Goal: Navigation & Orientation: Find specific page/section

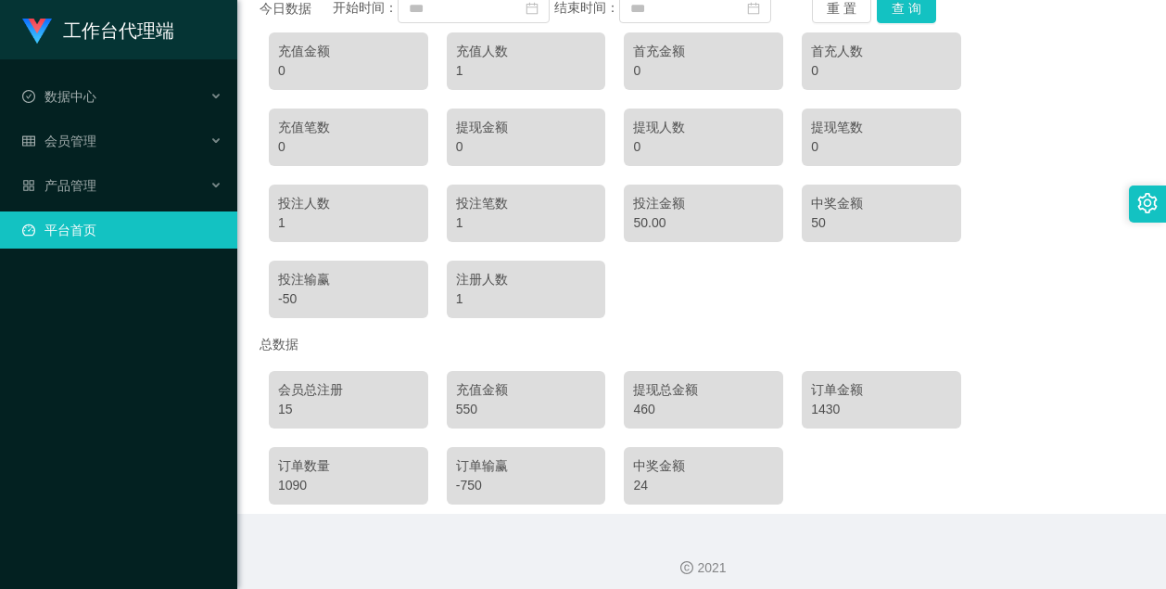
scroll to position [273, 0]
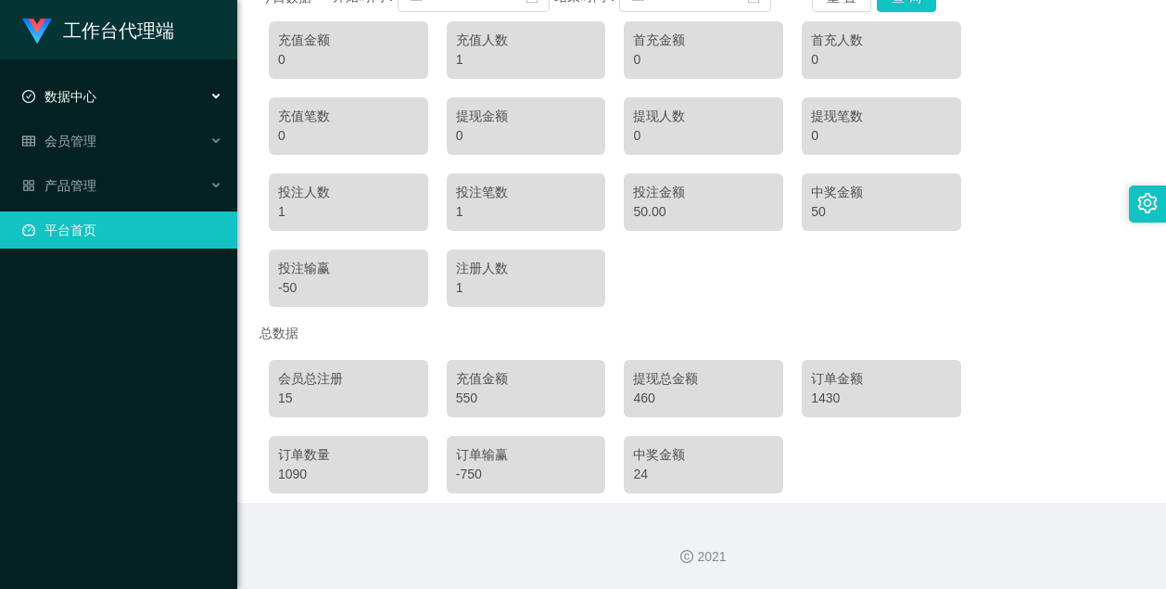
click at [107, 101] on div "数据中心" at bounding box center [118, 96] width 237 height 37
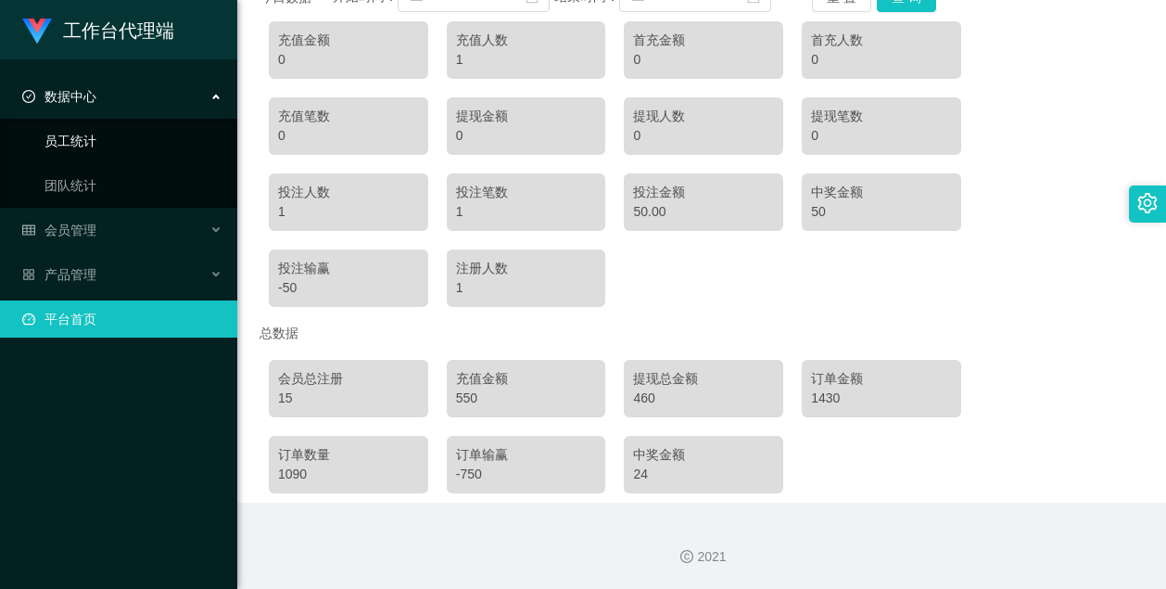
click at [135, 146] on link "员工统计" at bounding box center [133, 140] width 178 height 37
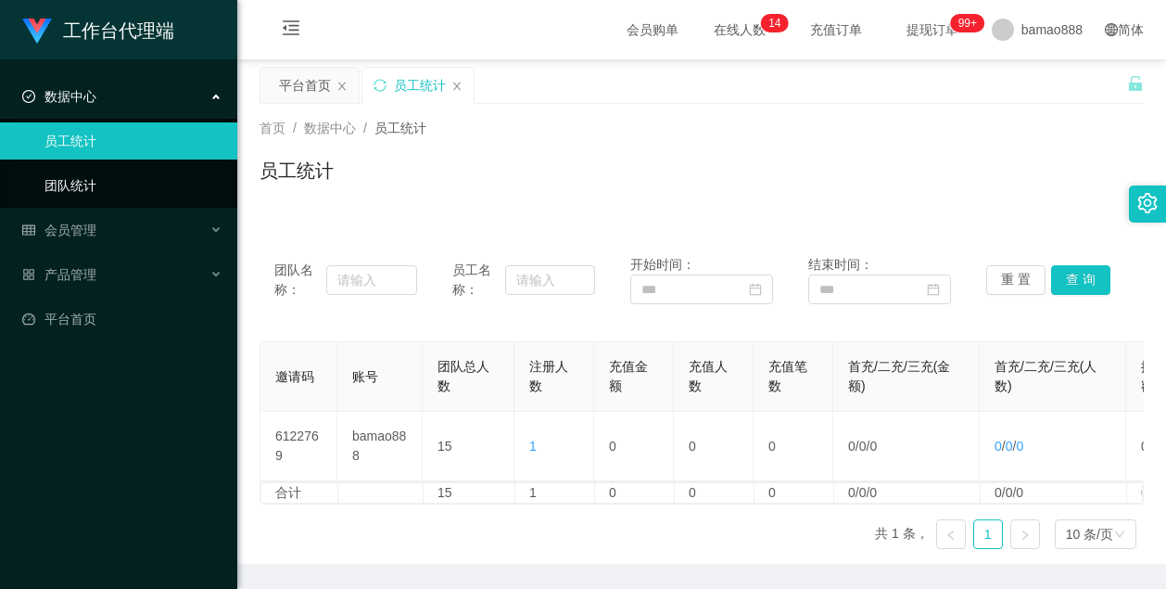
click at [98, 193] on link "团队统计" at bounding box center [133, 185] width 178 height 37
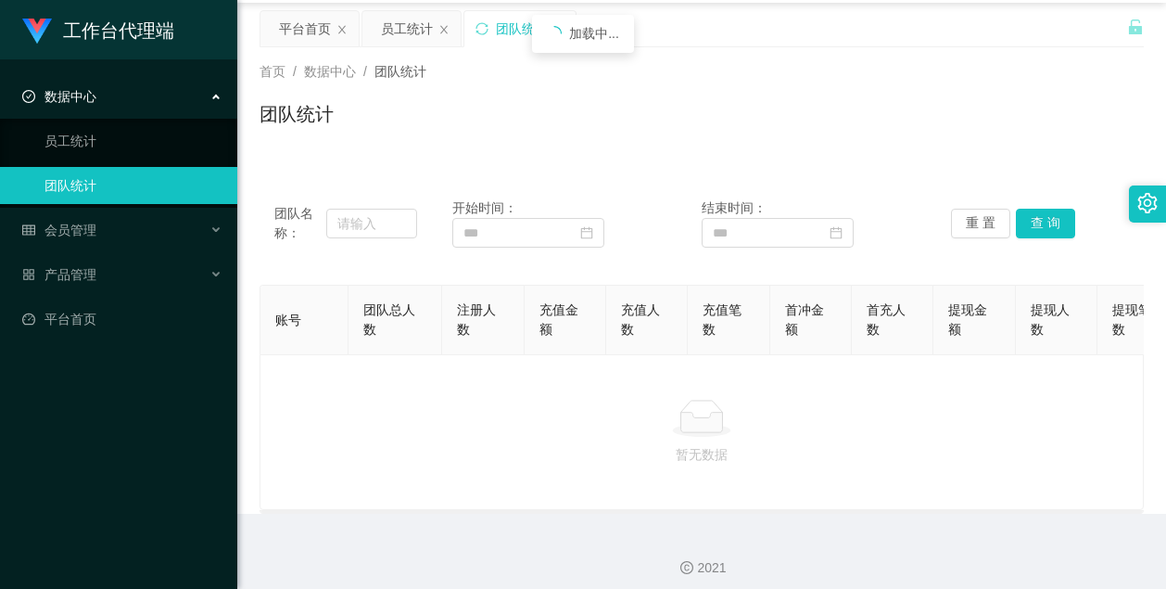
scroll to position [82, 0]
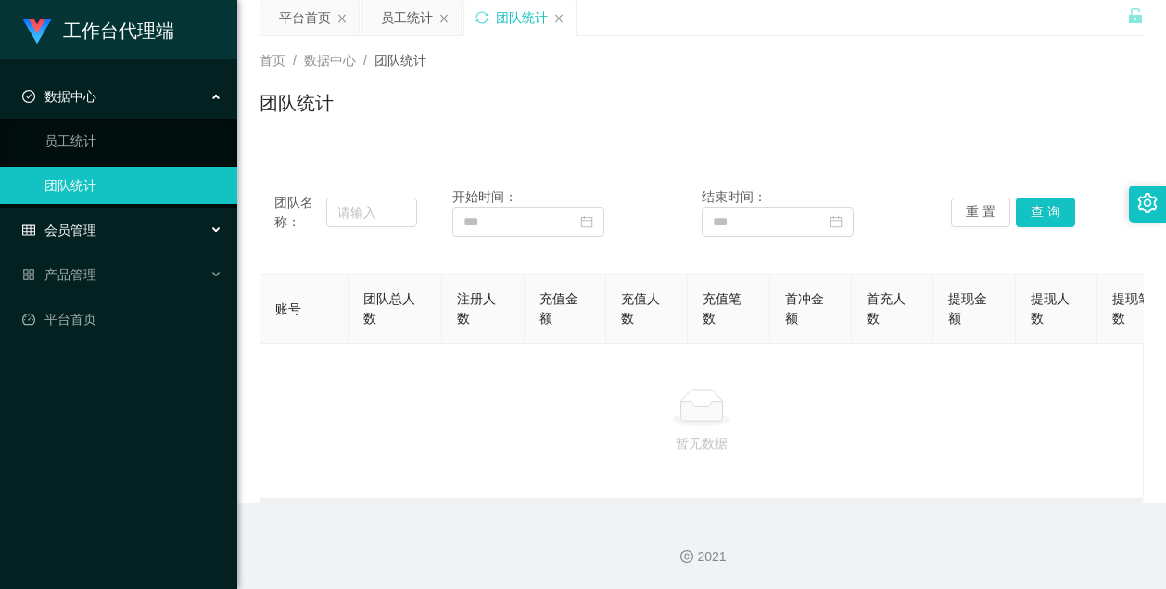
click at [132, 229] on div "会员管理" at bounding box center [118, 229] width 237 height 37
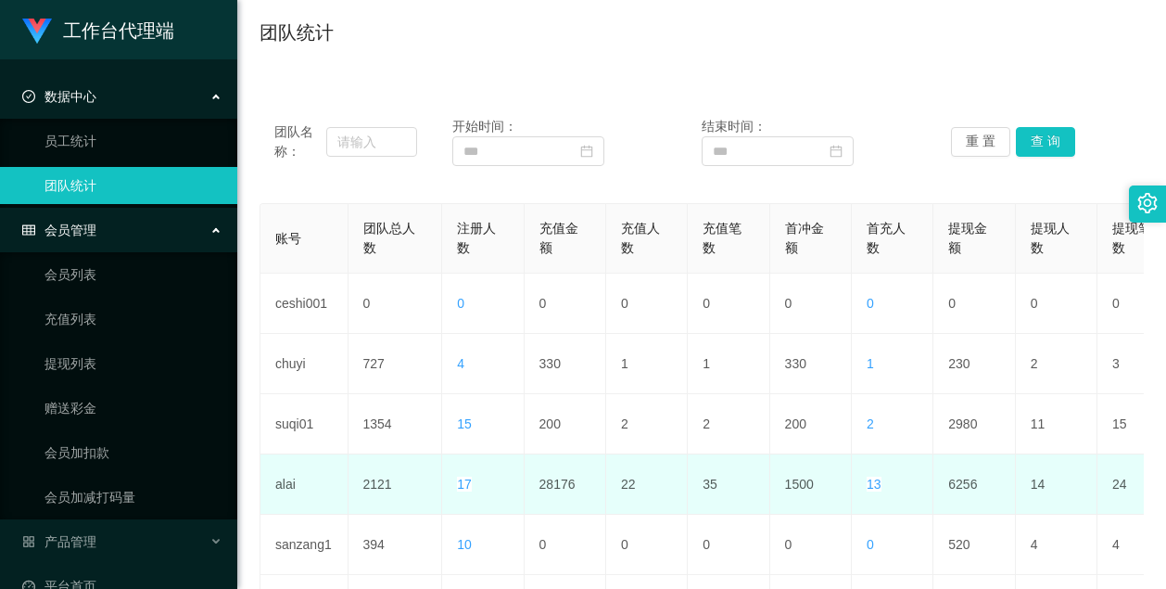
scroll to position [0, 0]
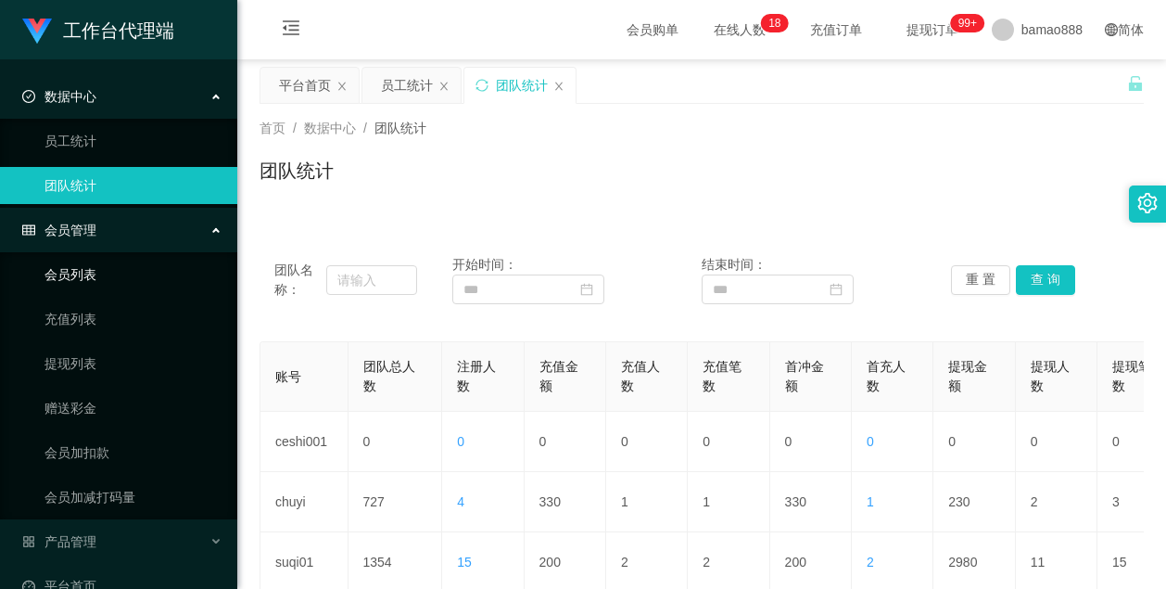
click at [49, 281] on link "会员列表" at bounding box center [133, 274] width 178 height 37
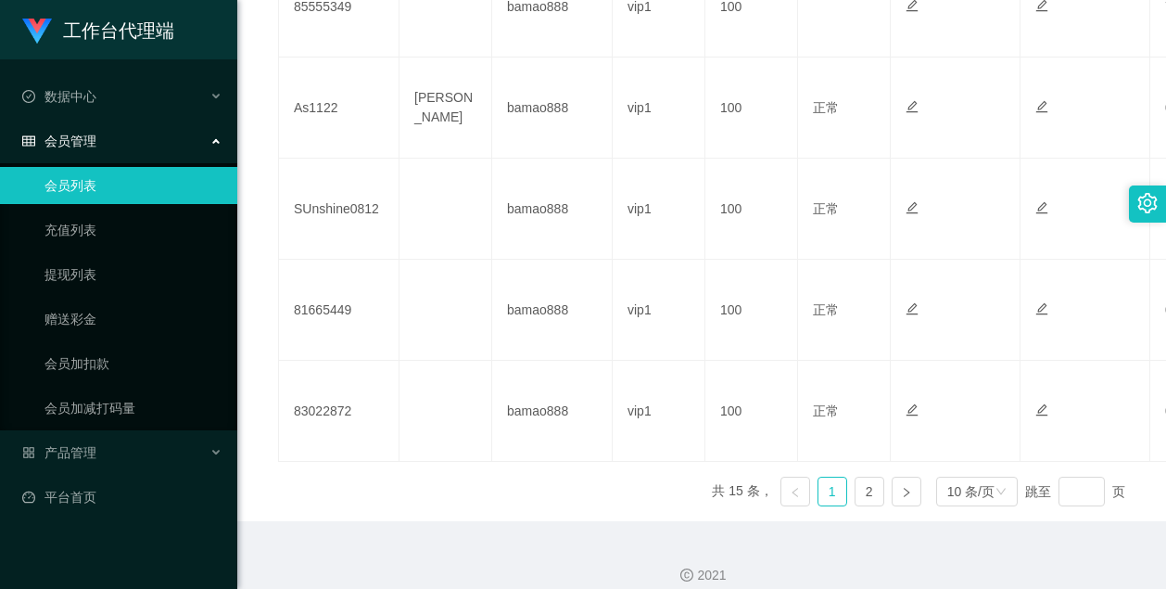
scroll to position [1074, 0]
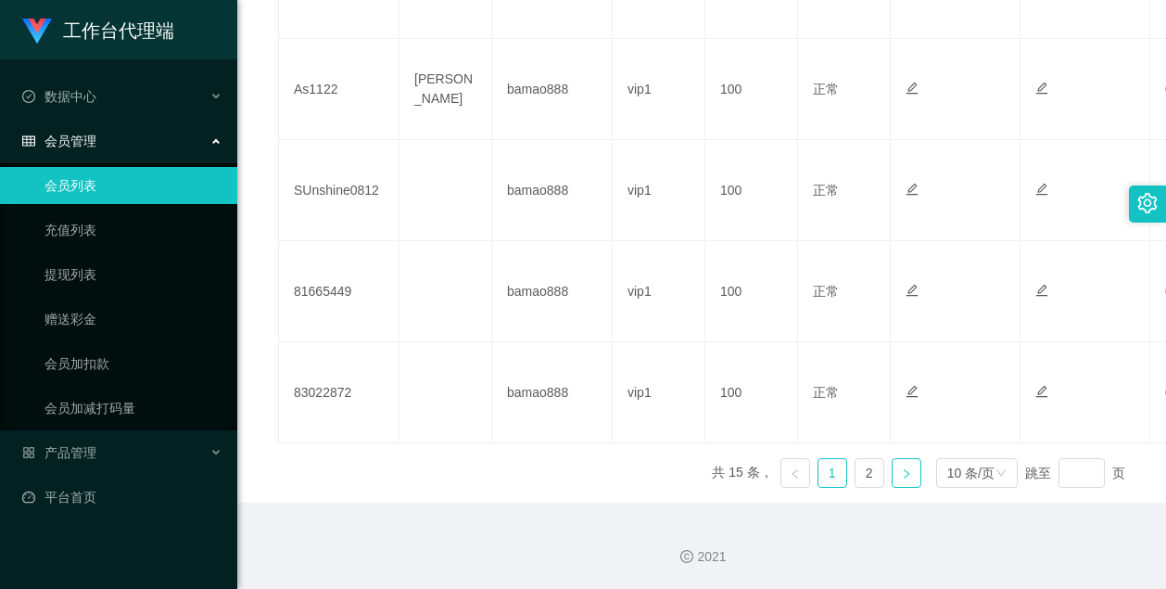
click at [892, 472] on link at bounding box center [907, 473] width 30 height 30
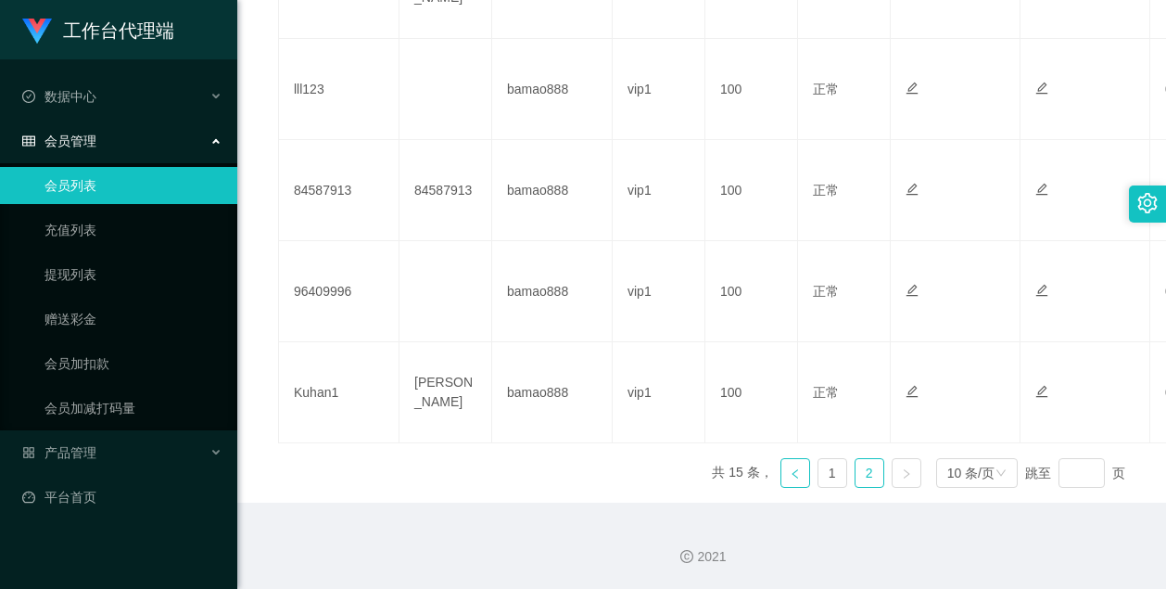
click at [792, 473] on icon "图标: left" at bounding box center [795, 472] width 6 height 9
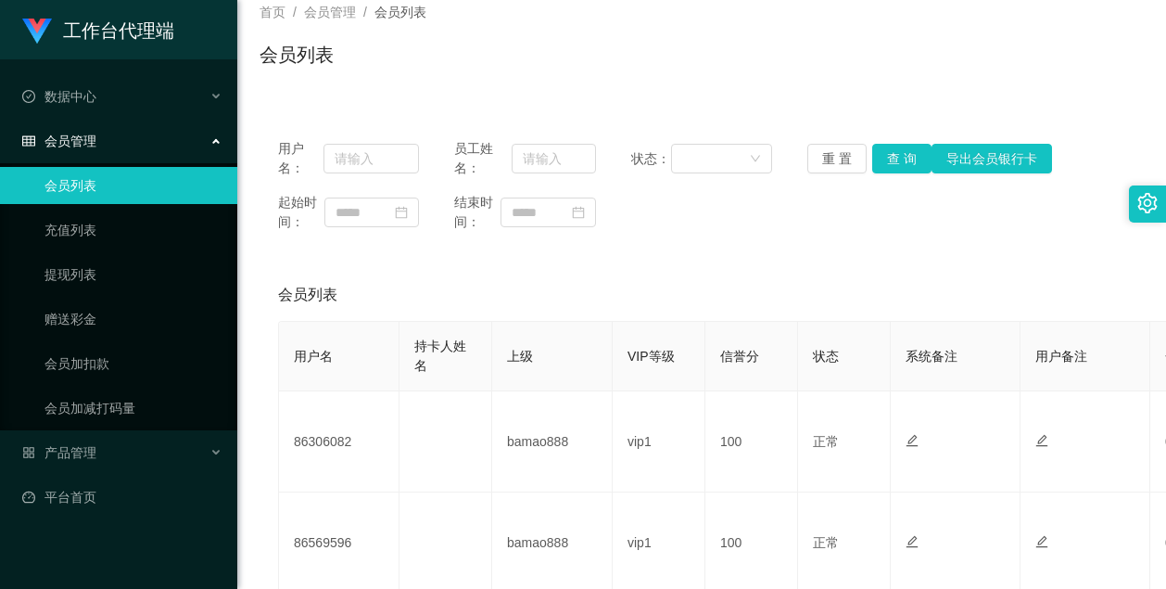
scroll to position [0, 0]
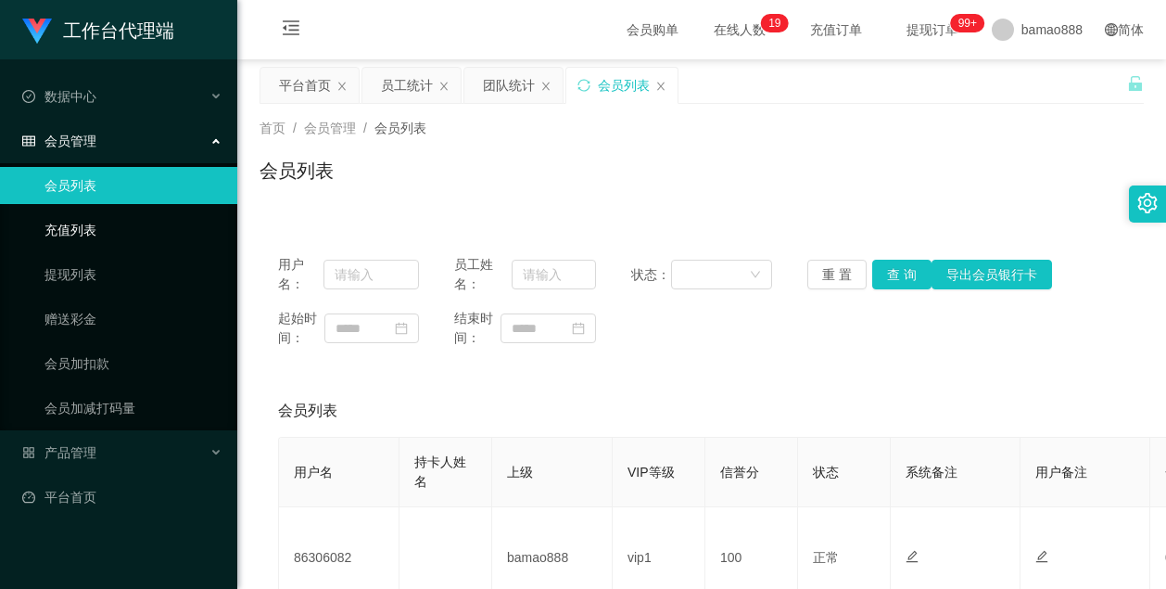
click at [92, 233] on link "充值列表" at bounding box center [133, 229] width 178 height 37
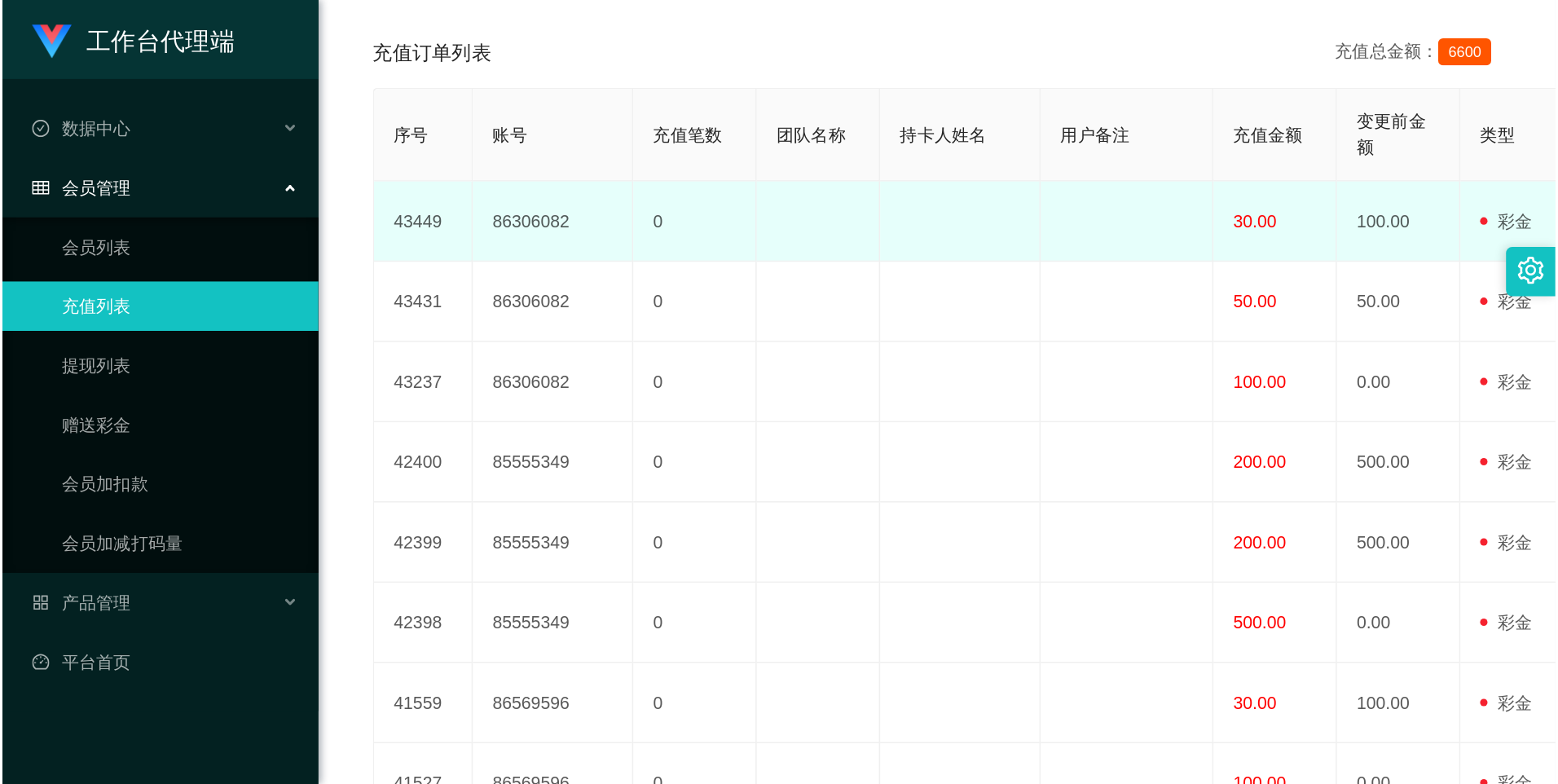
scroll to position [303, 0]
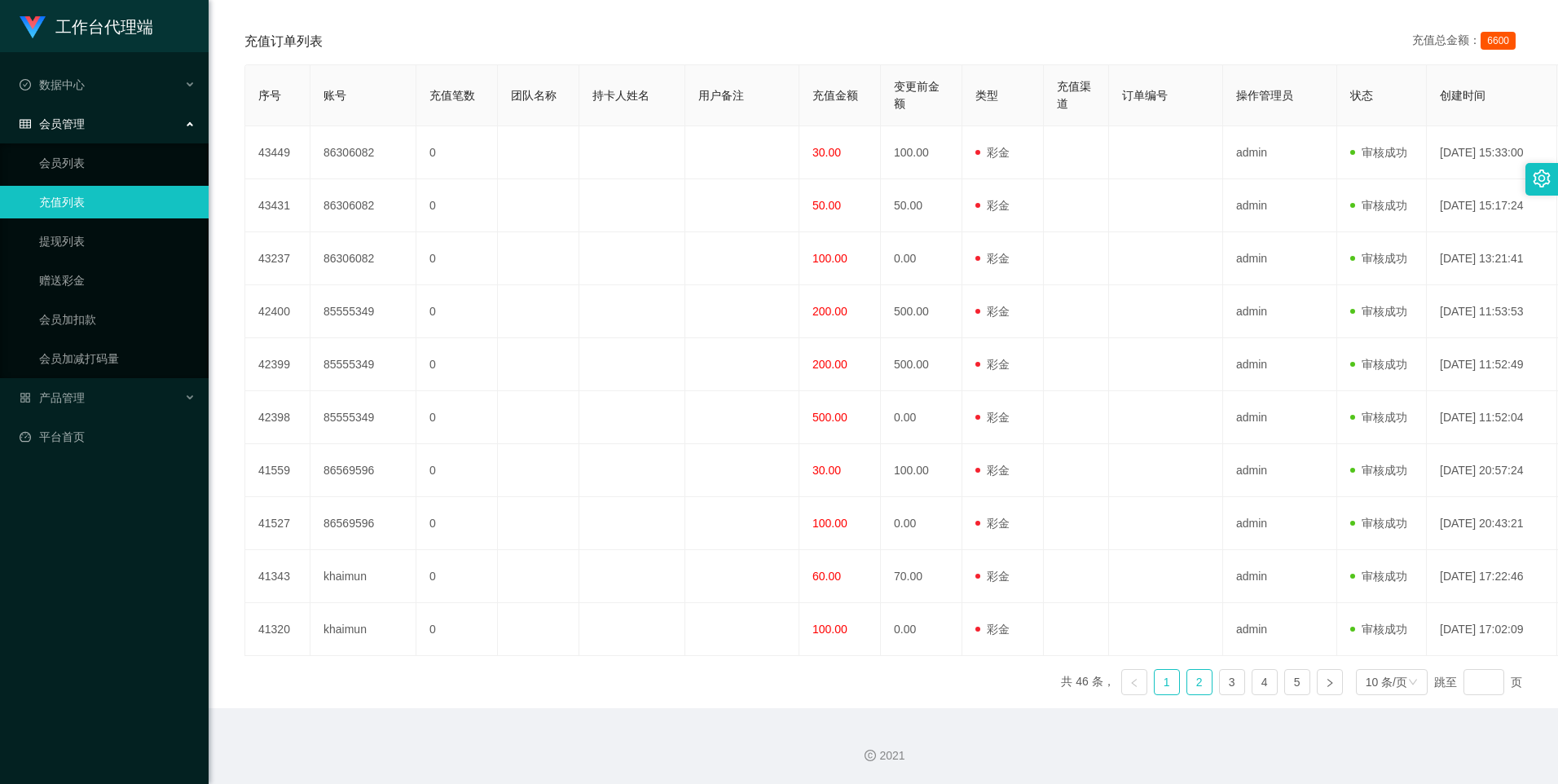
click at [1024, 517] on link "2" at bounding box center [1200, 682] width 25 height 25
click at [1024, 517] on link "3" at bounding box center [1233, 682] width 25 height 25
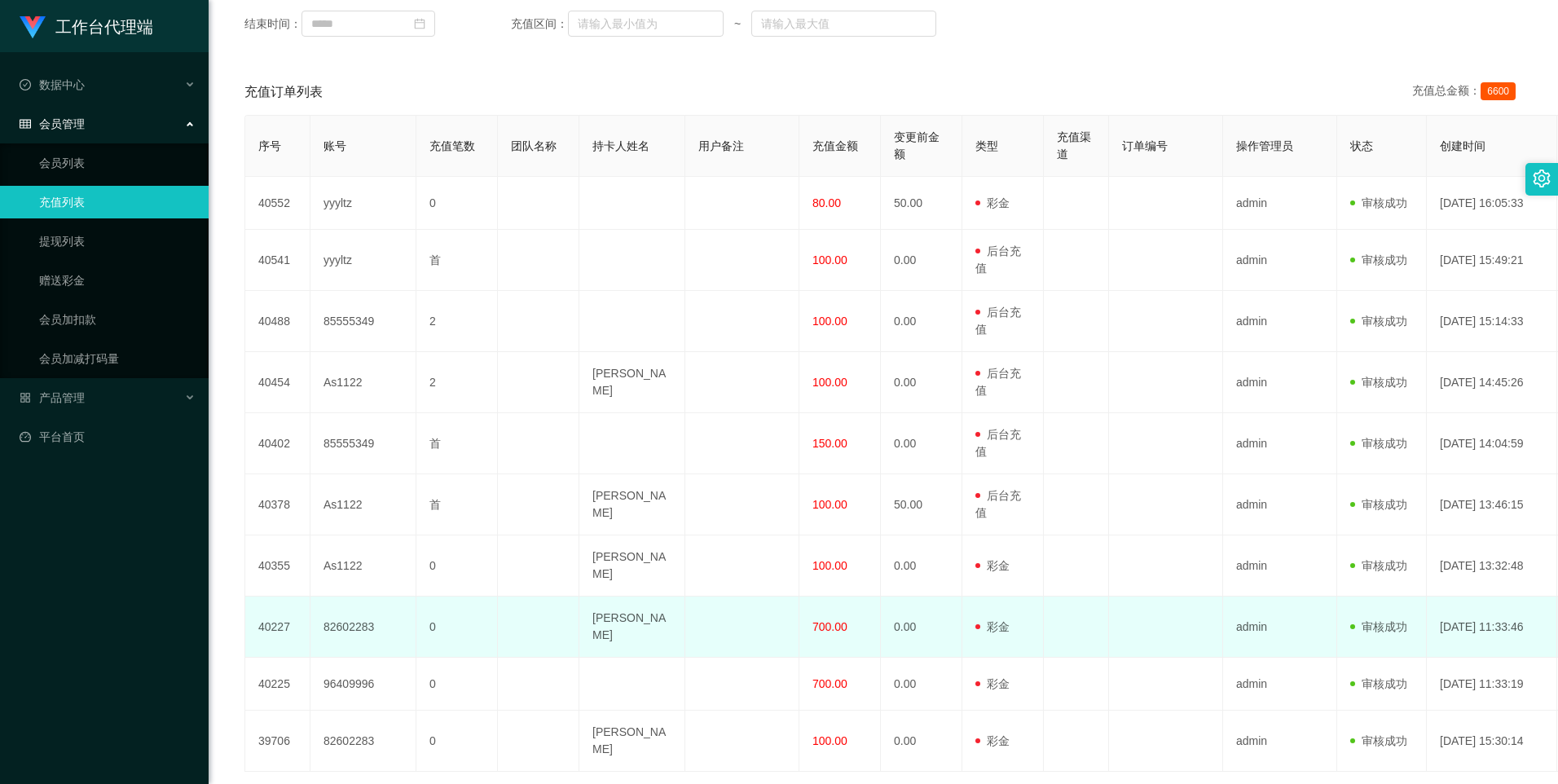
scroll to position [360, 0]
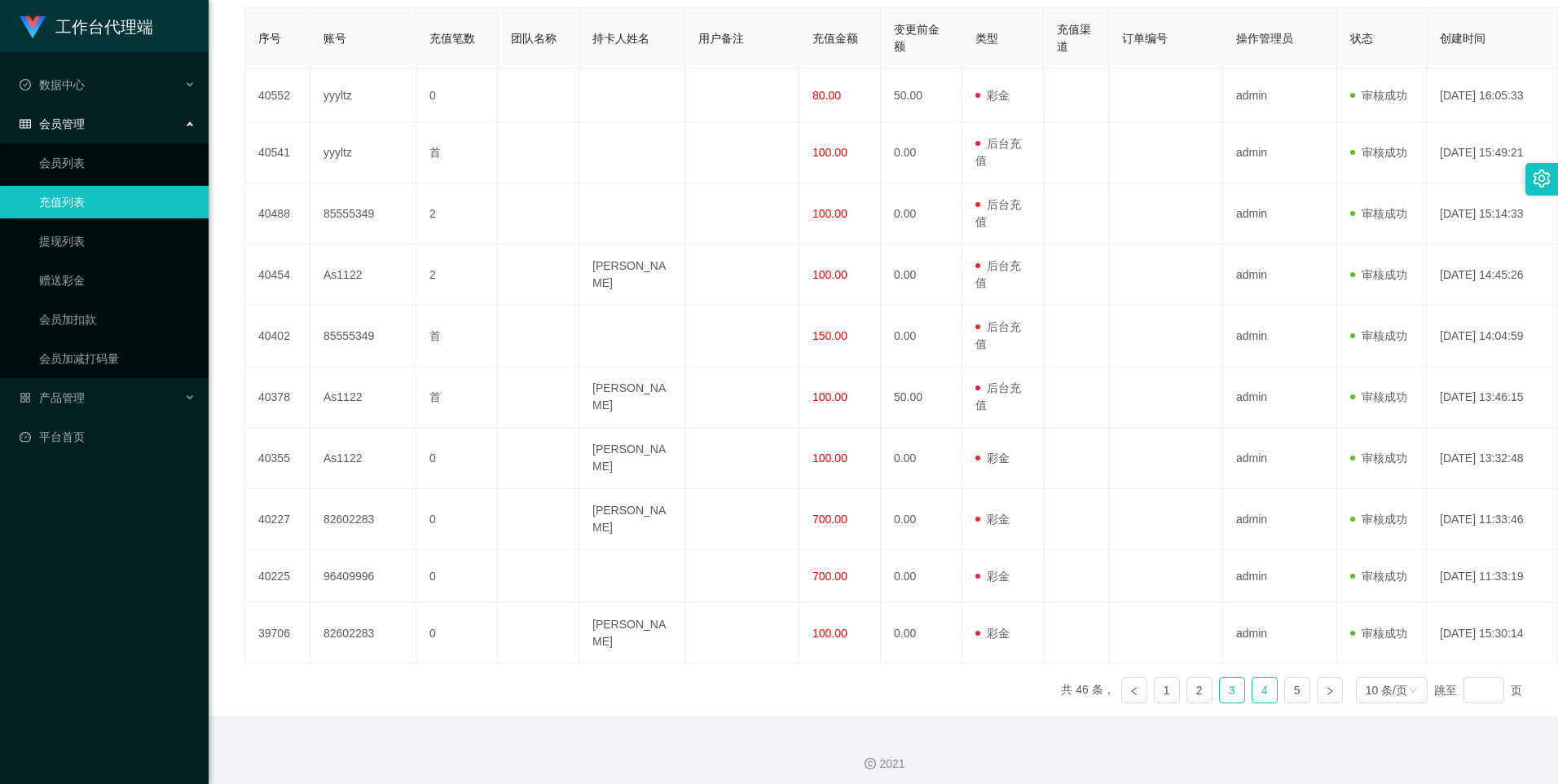
click at [1024, 517] on link "4" at bounding box center [1265, 690] width 25 height 25
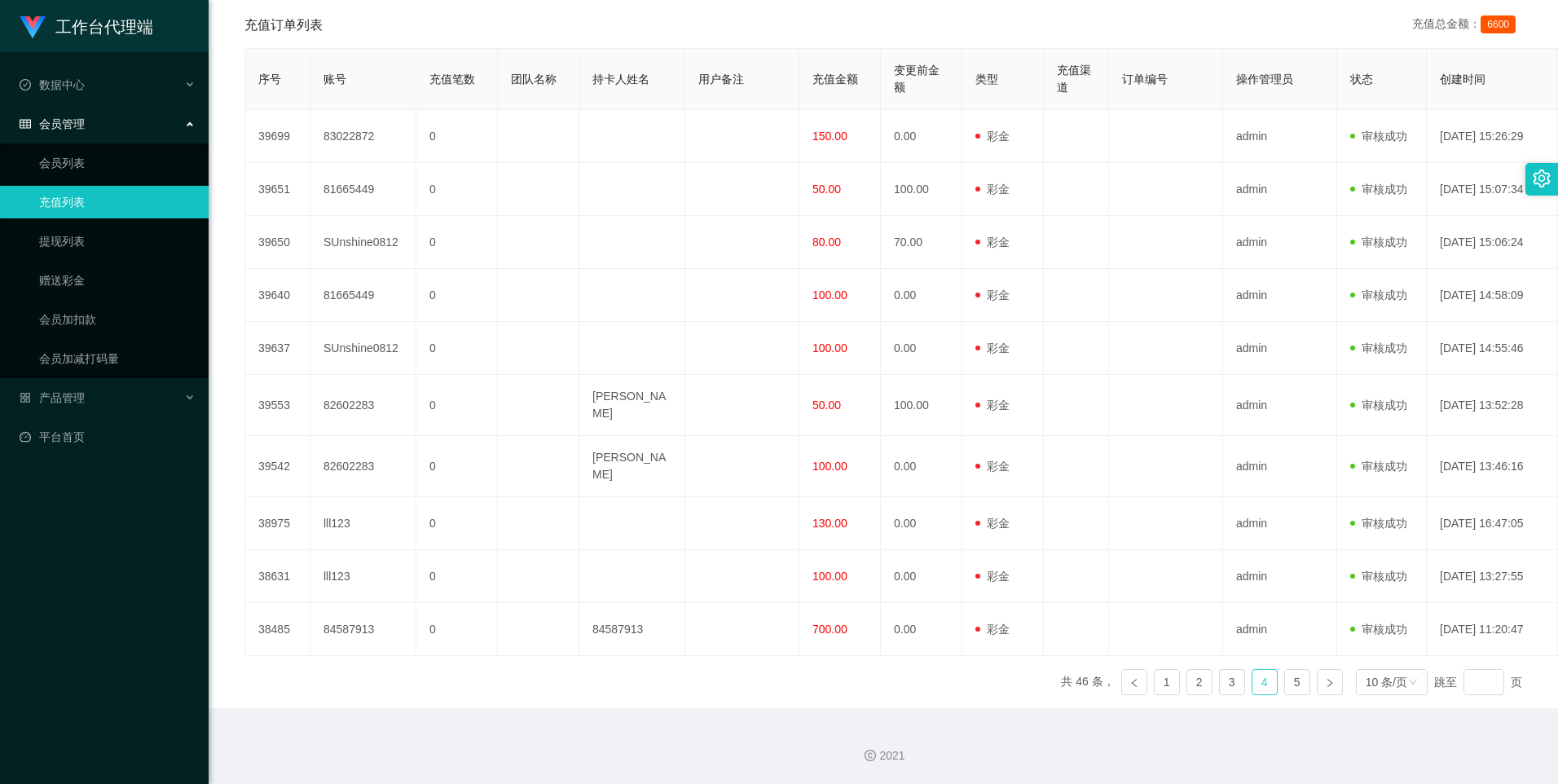
scroll to position [319, 0]
click at [1024, 517] on link "5" at bounding box center [1298, 682] width 25 height 25
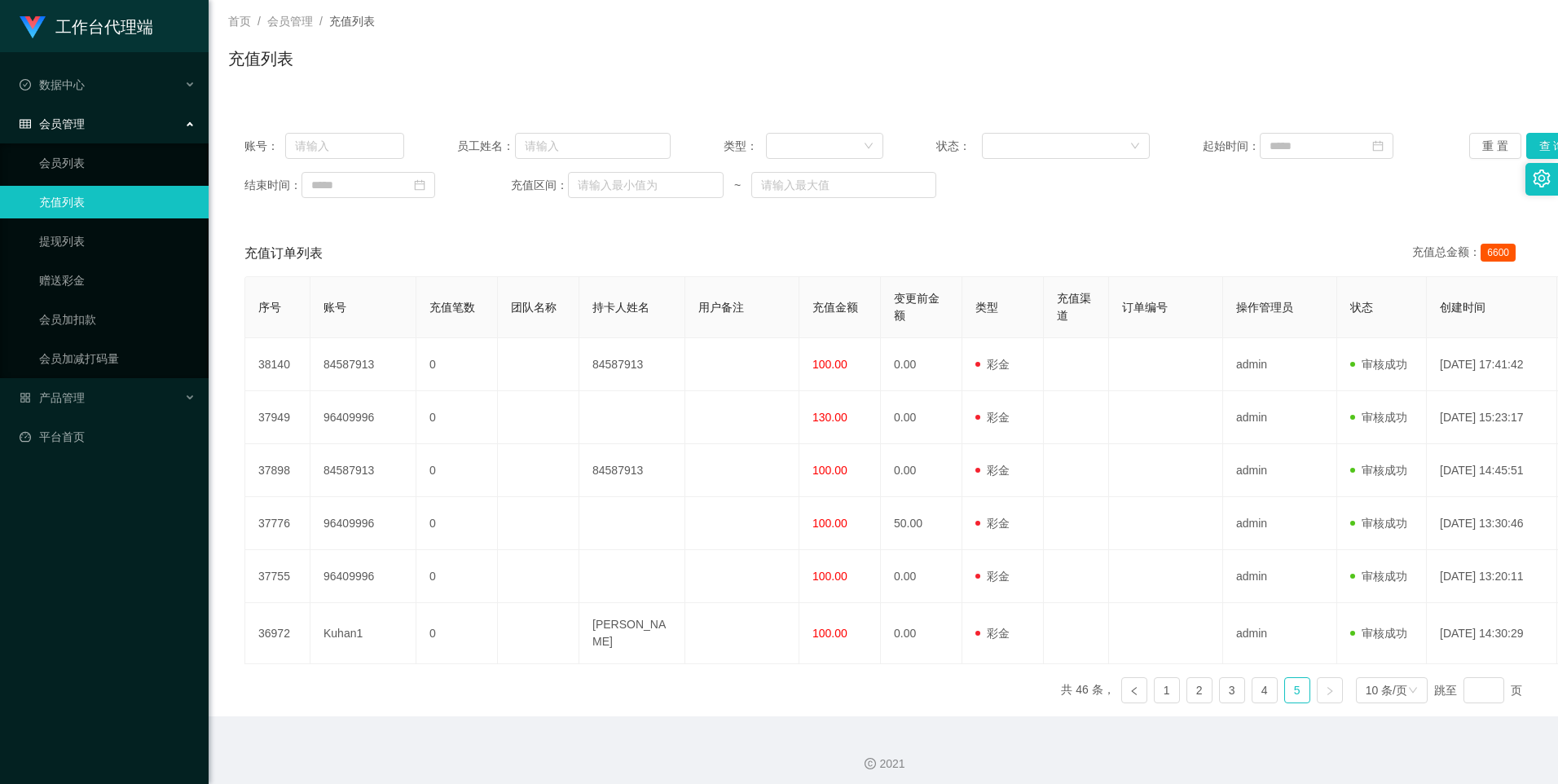
click at [1024, 517] on icon "图标: right" at bounding box center [1329, 691] width 10 height 10
click at [1024, 517] on link "1" at bounding box center [1168, 690] width 25 height 25
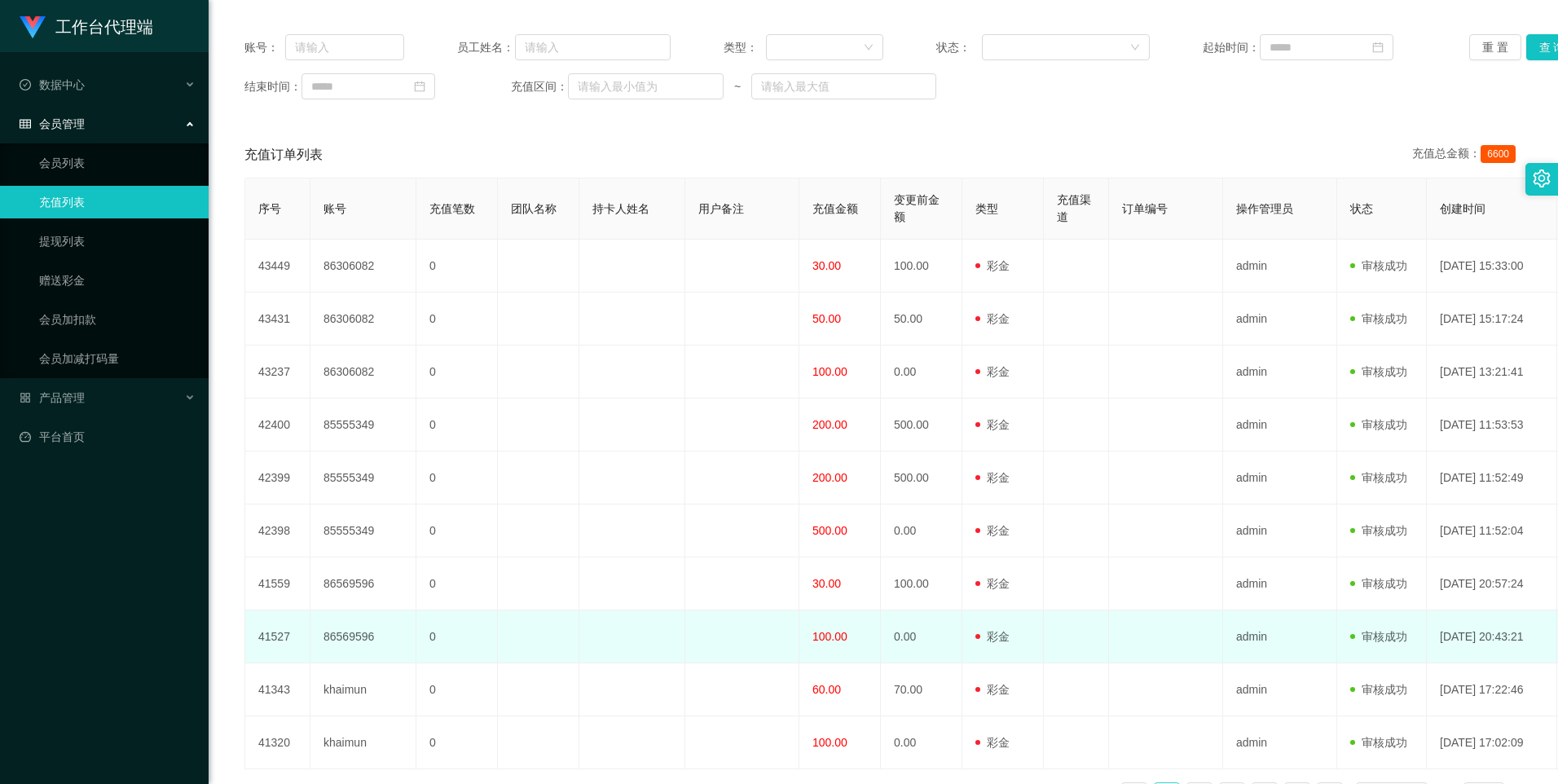
scroll to position [254, 0]
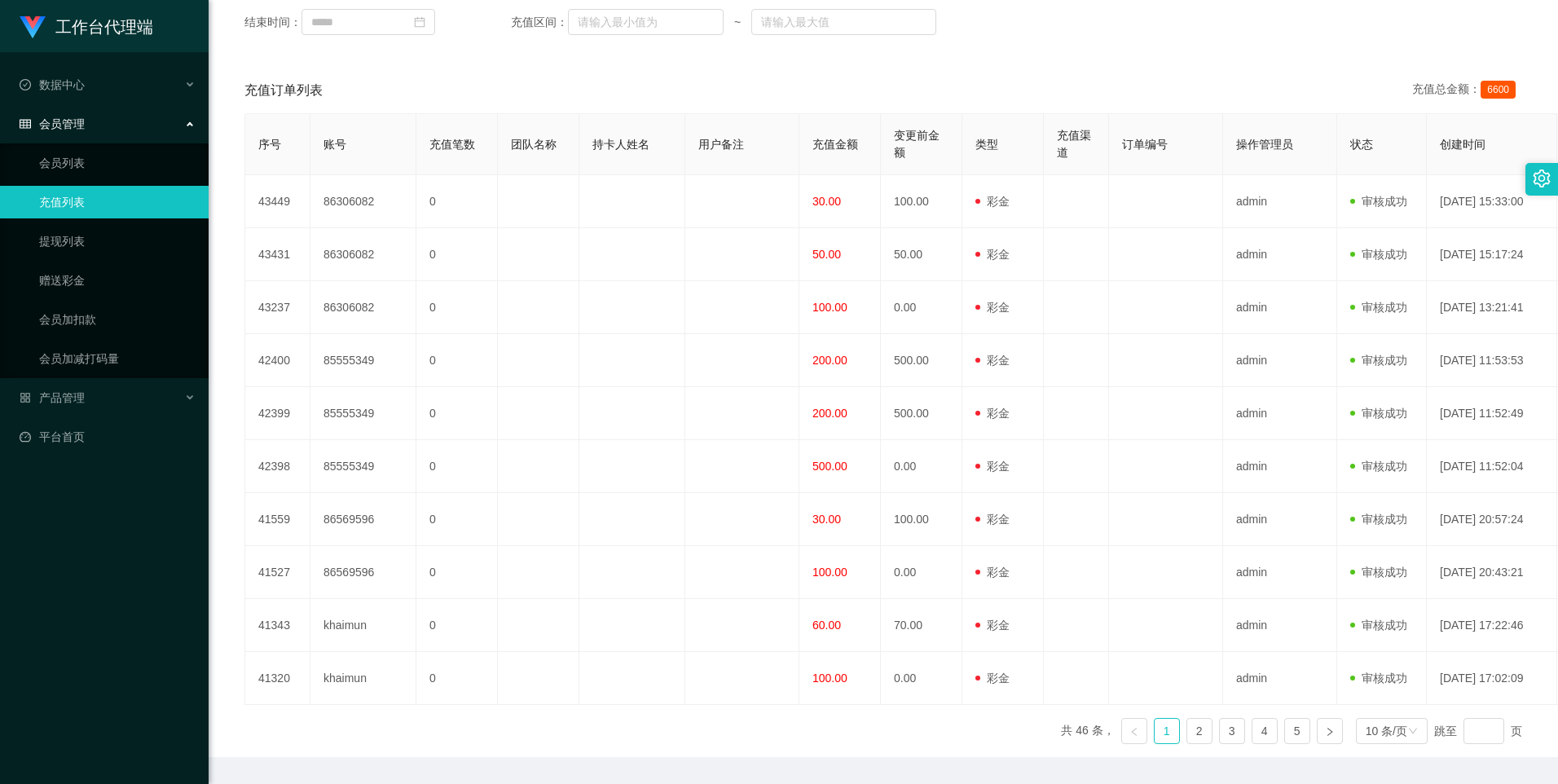
click at [1024, 517] on icon "图标: left" at bounding box center [1134, 731] width 10 height 10
click at [1024, 517] on link "2" at bounding box center [1200, 731] width 25 height 25
click at [1024, 517] on link "1" at bounding box center [1168, 731] width 25 height 25
click at [84, 242] on link "提现列表" at bounding box center [117, 241] width 157 height 33
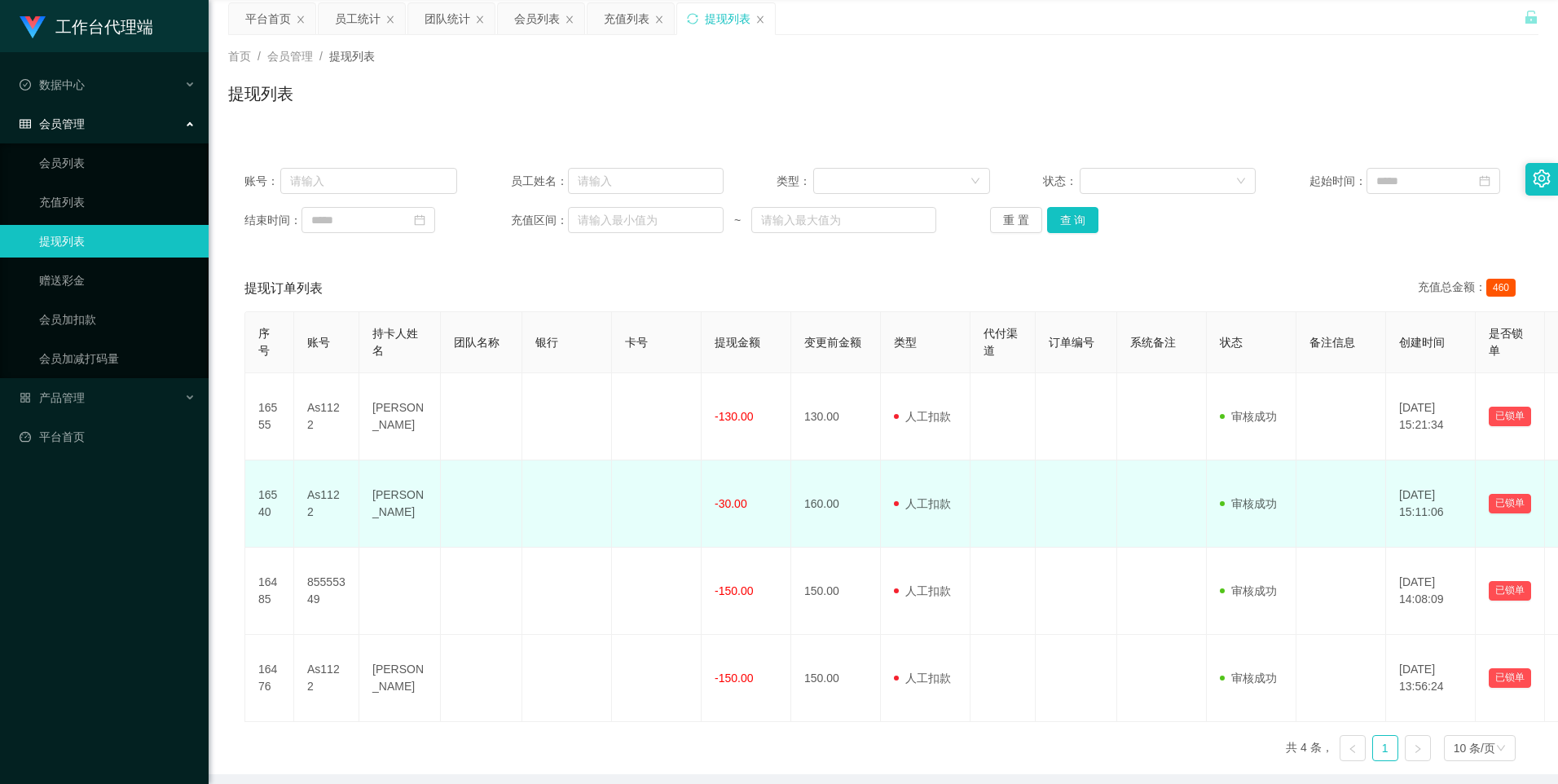
scroll to position [122, 0]
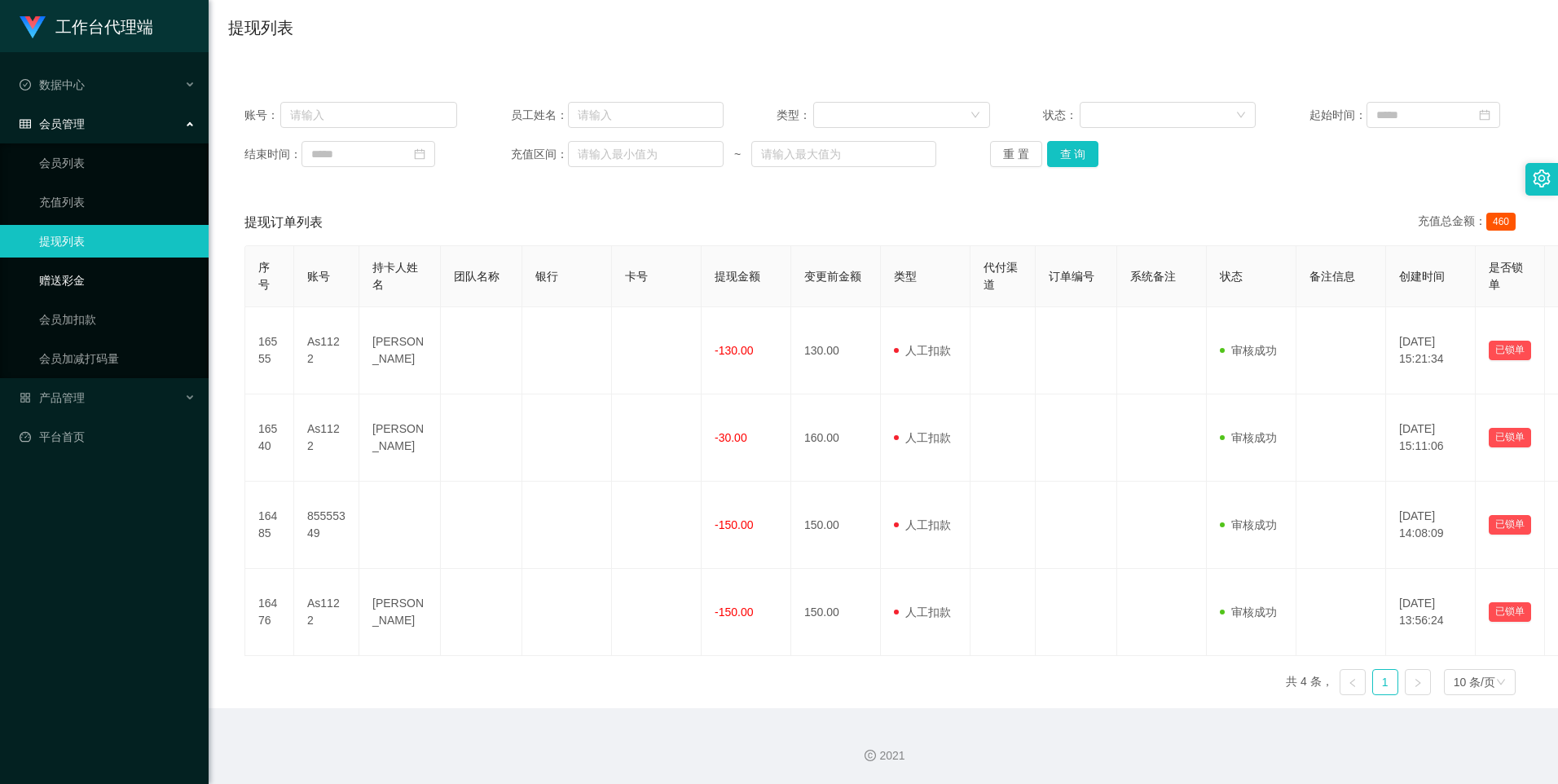
click at [100, 285] on link "赠送彩金" at bounding box center [117, 279] width 157 height 33
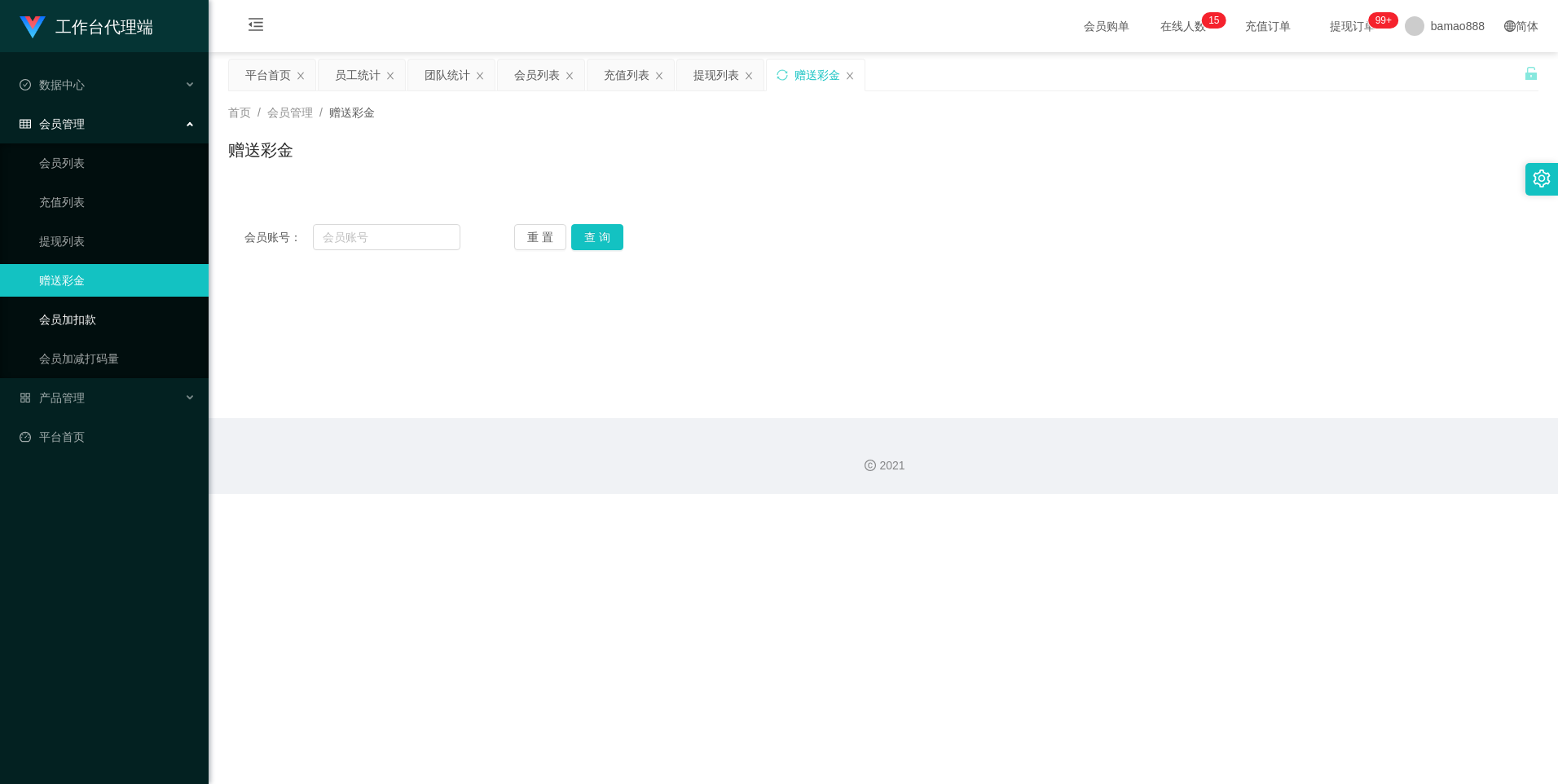
click at [91, 316] on link "会员加扣款" at bounding box center [117, 319] width 157 height 33
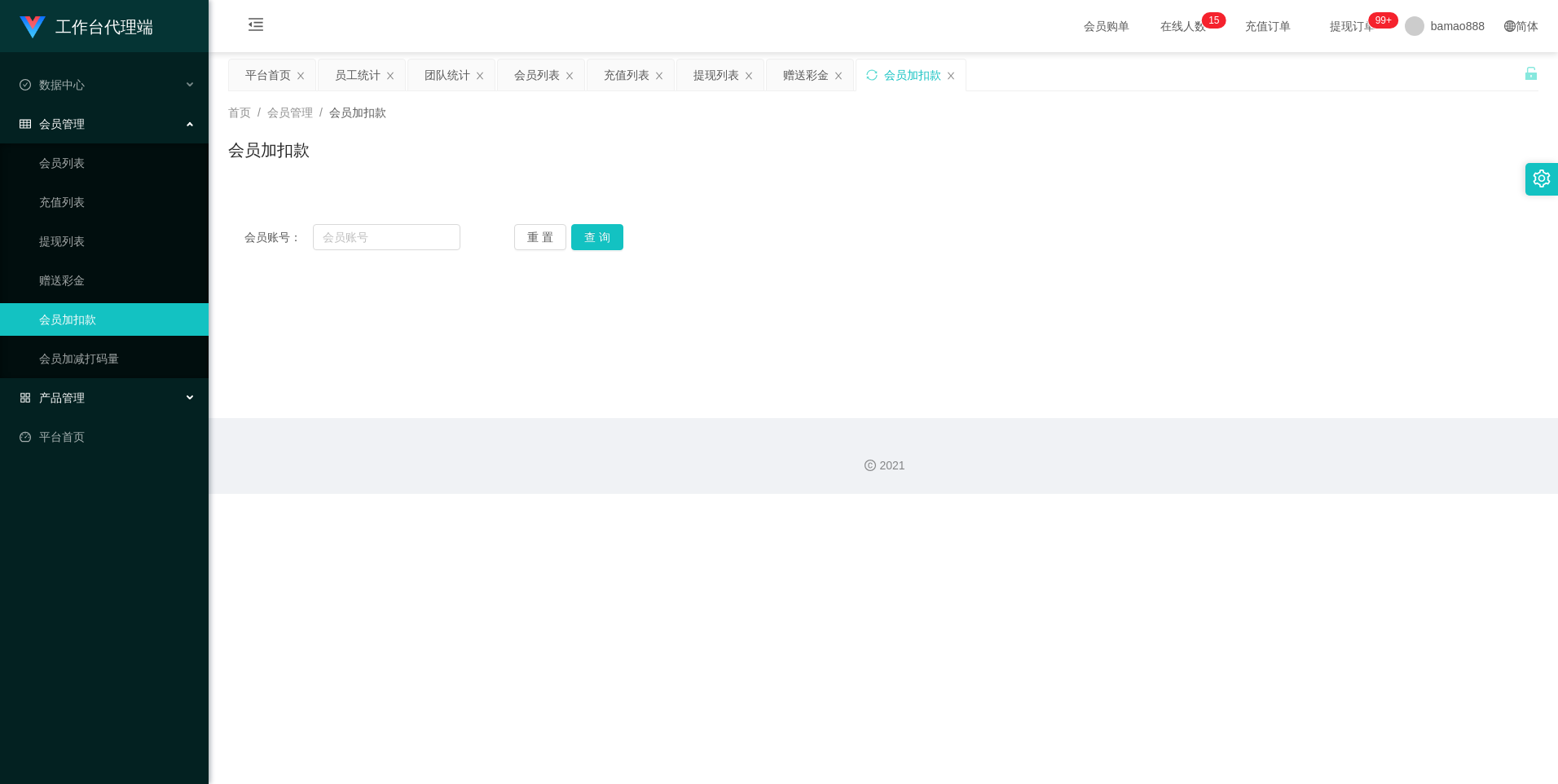
click at [106, 401] on div "产品管理" at bounding box center [104, 397] width 208 height 33
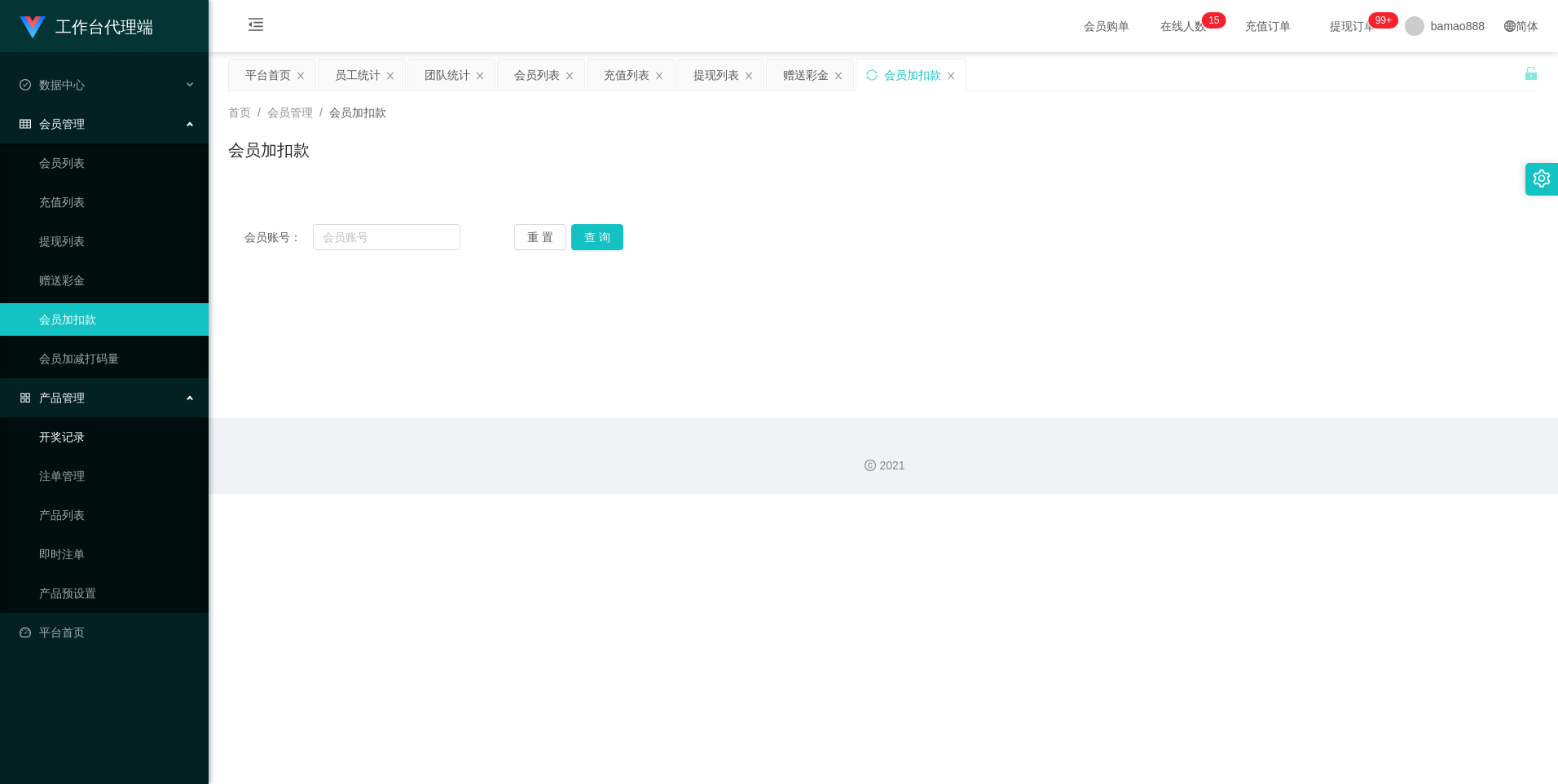
click at [113, 433] on link "开奖记录" at bounding box center [117, 436] width 157 height 33
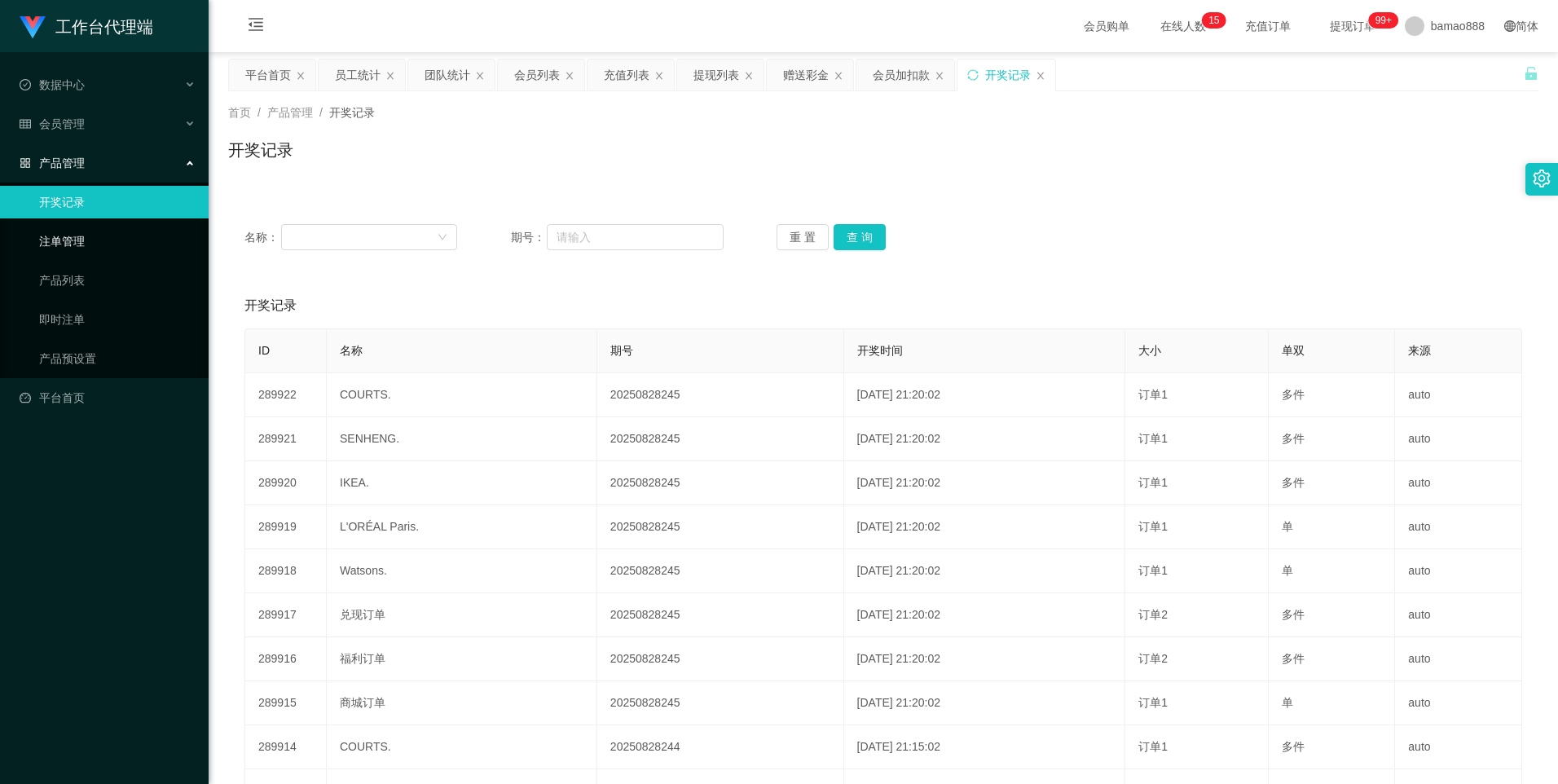
click at [98, 243] on link "注单管理" at bounding box center [117, 241] width 157 height 33
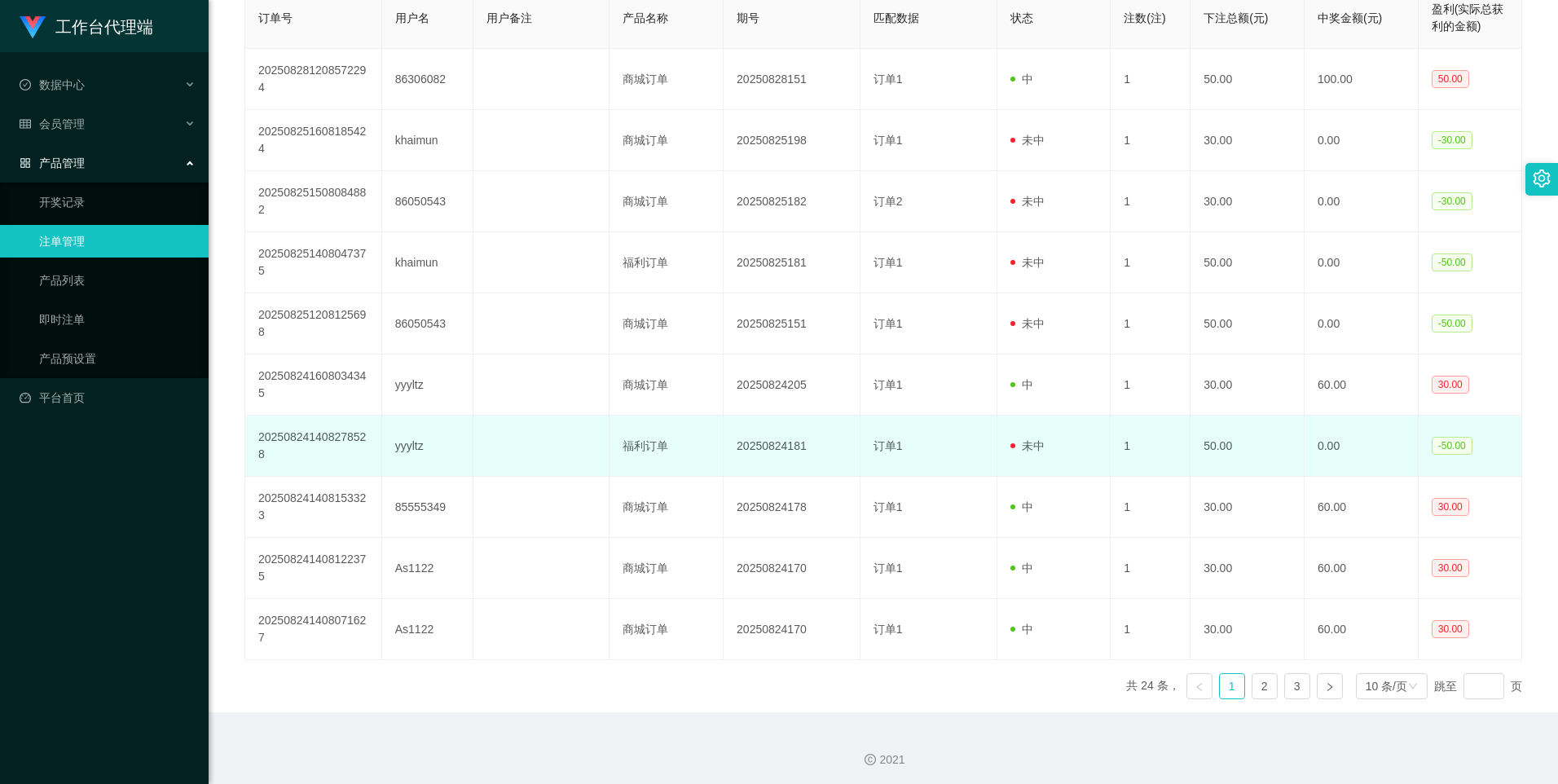
scroll to position [345, 0]
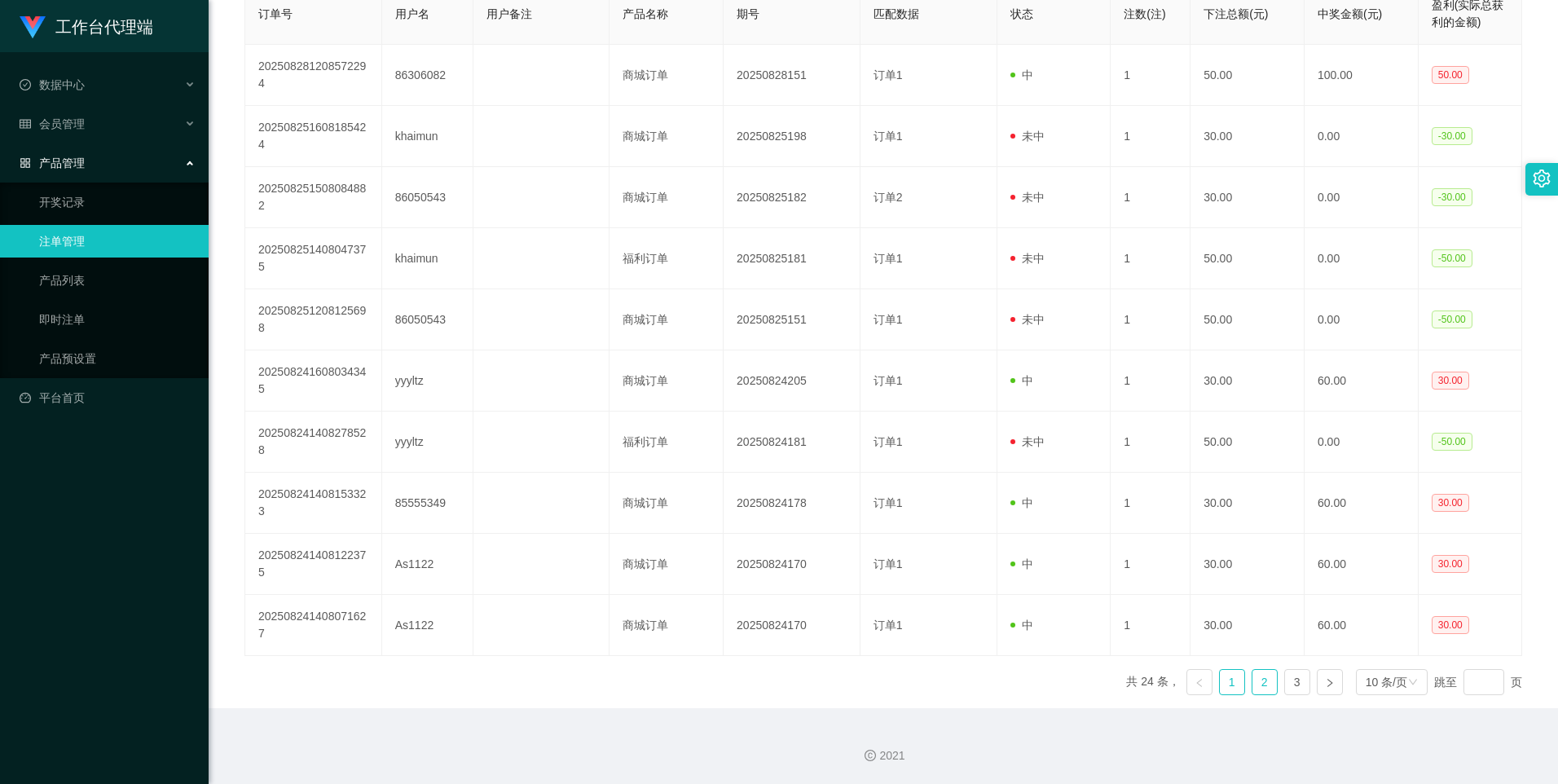
click at [1024, 517] on link "2" at bounding box center [1265, 682] width 25 height 25
click at [1024, 517] on link "3" at bounding box center [1298, 682] width 25 height 25
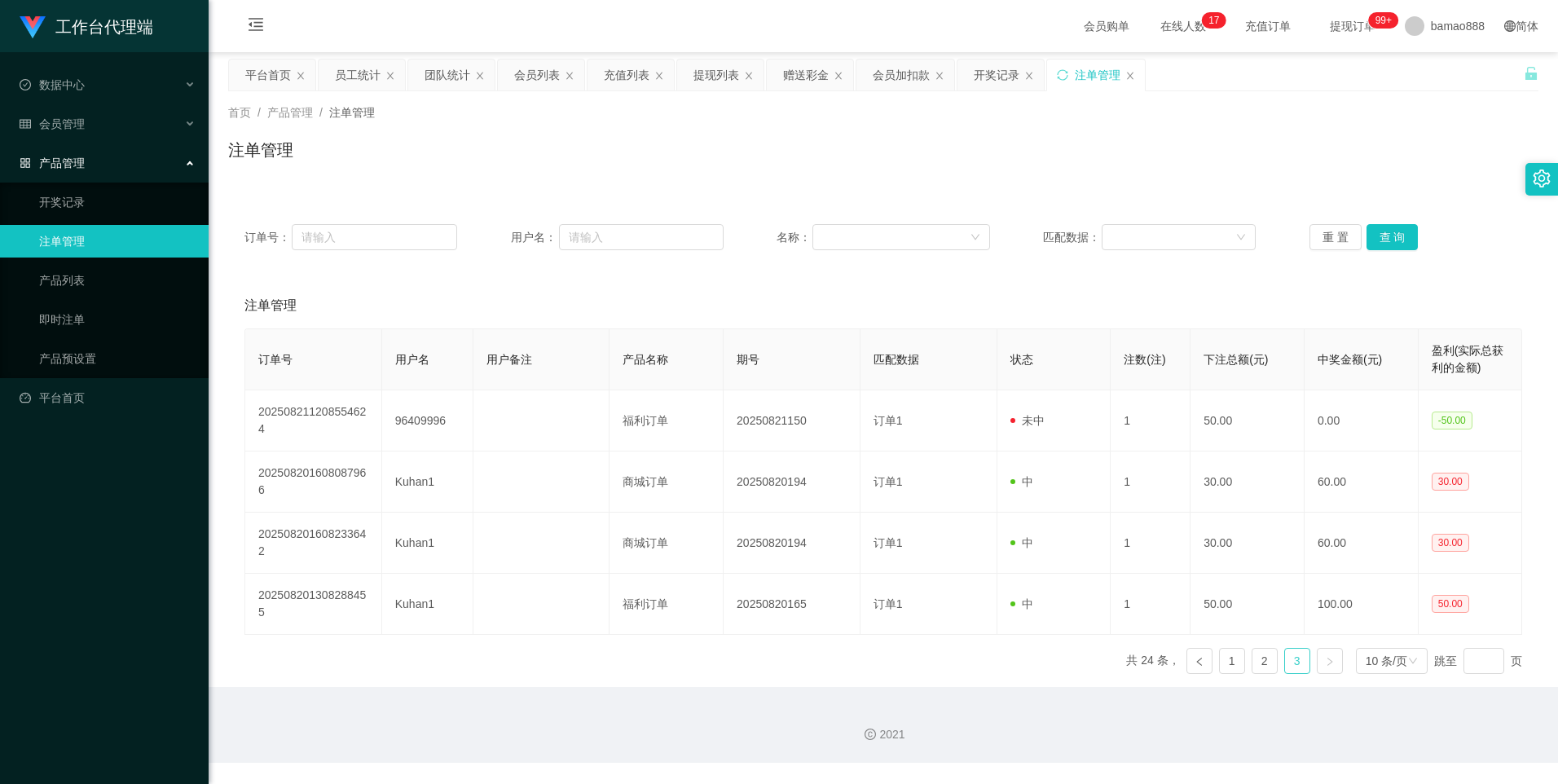
scroll to position [0, 0]
click at [1024, 517] on link "2" at bounding box center [1265, 661] width 25 height 25
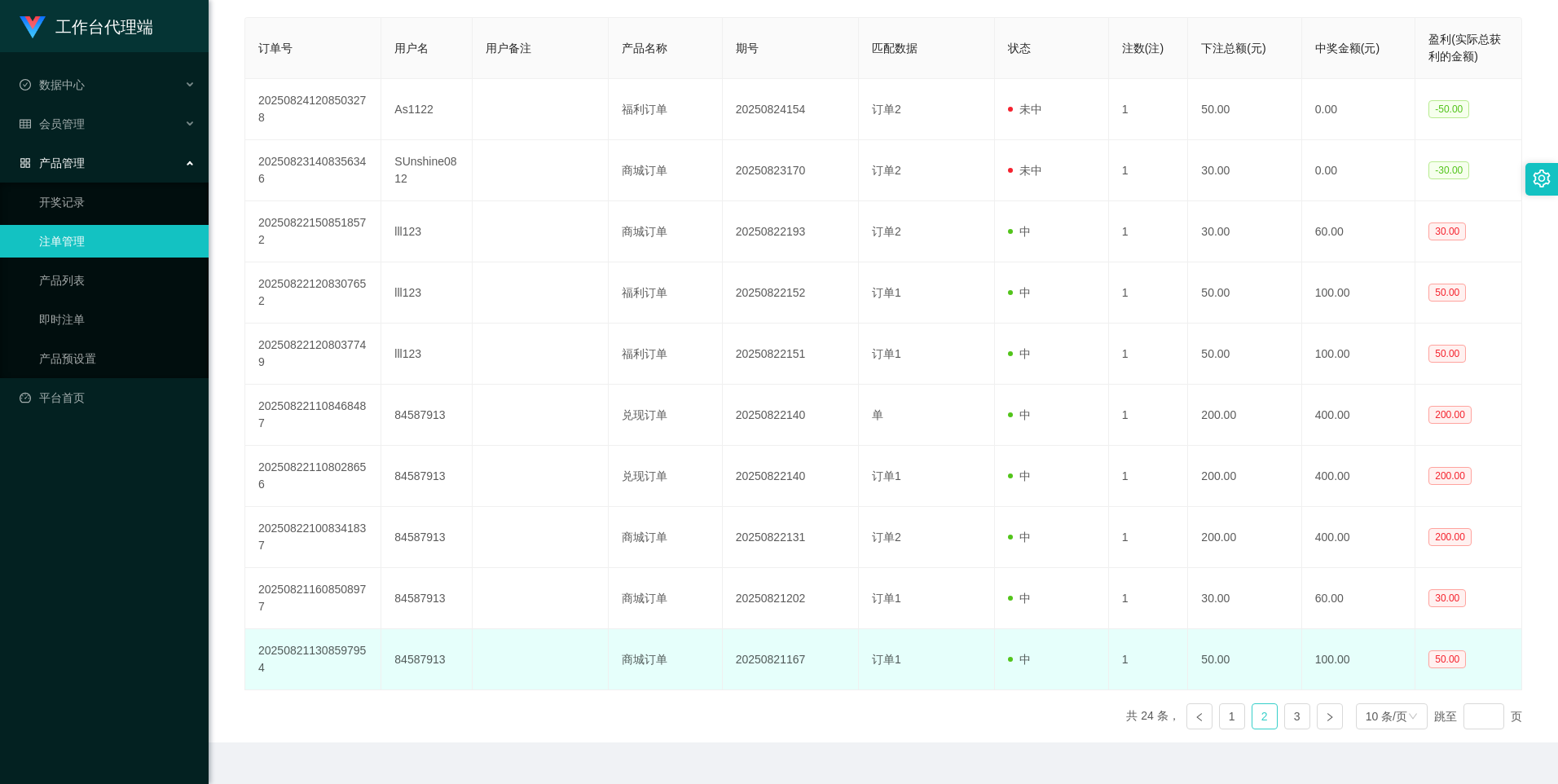
scroll to position [345, 0]
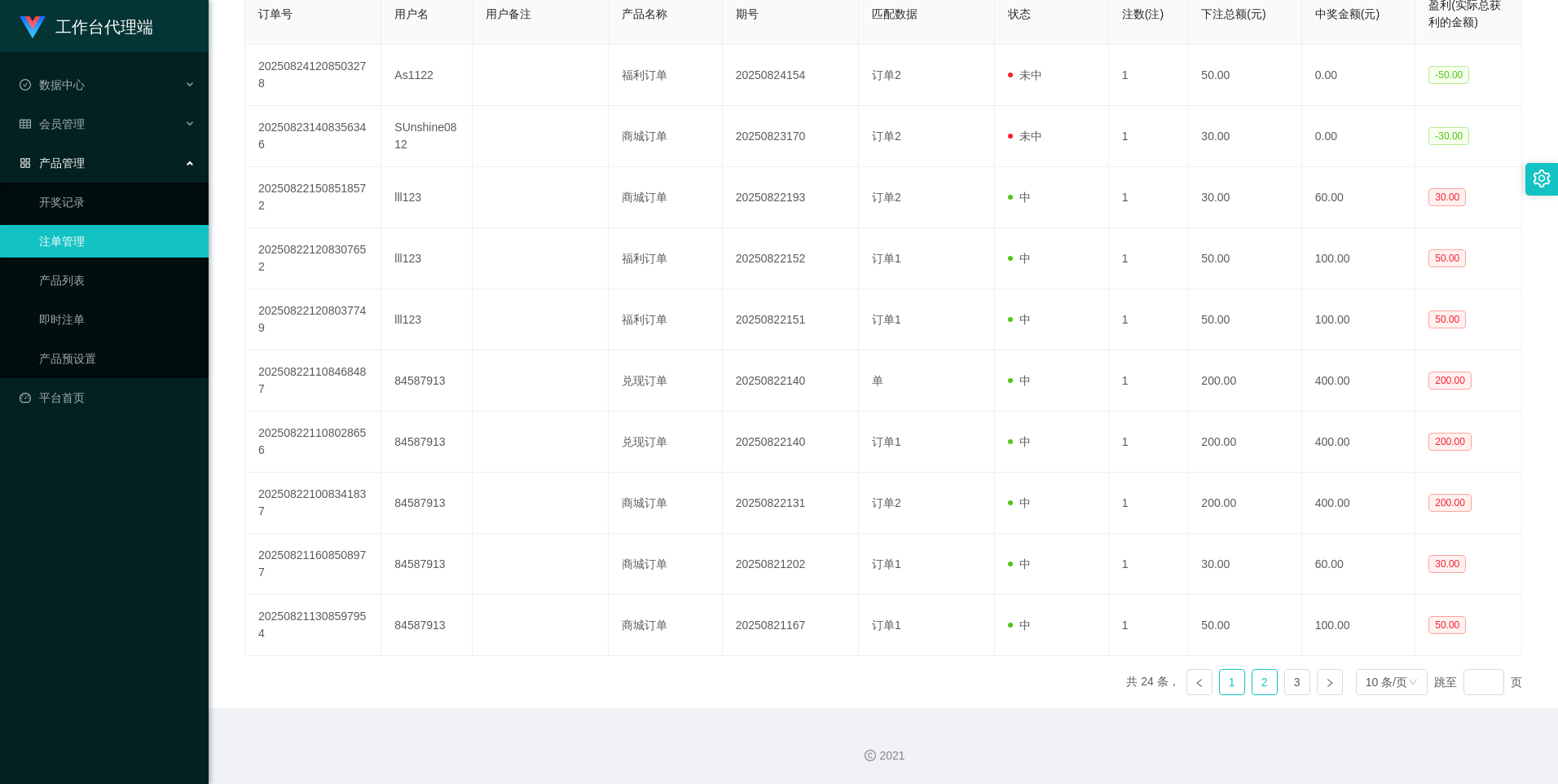
click at [1024, 517] on link "1" at bounding box center [1233, 682] width 25 height 25
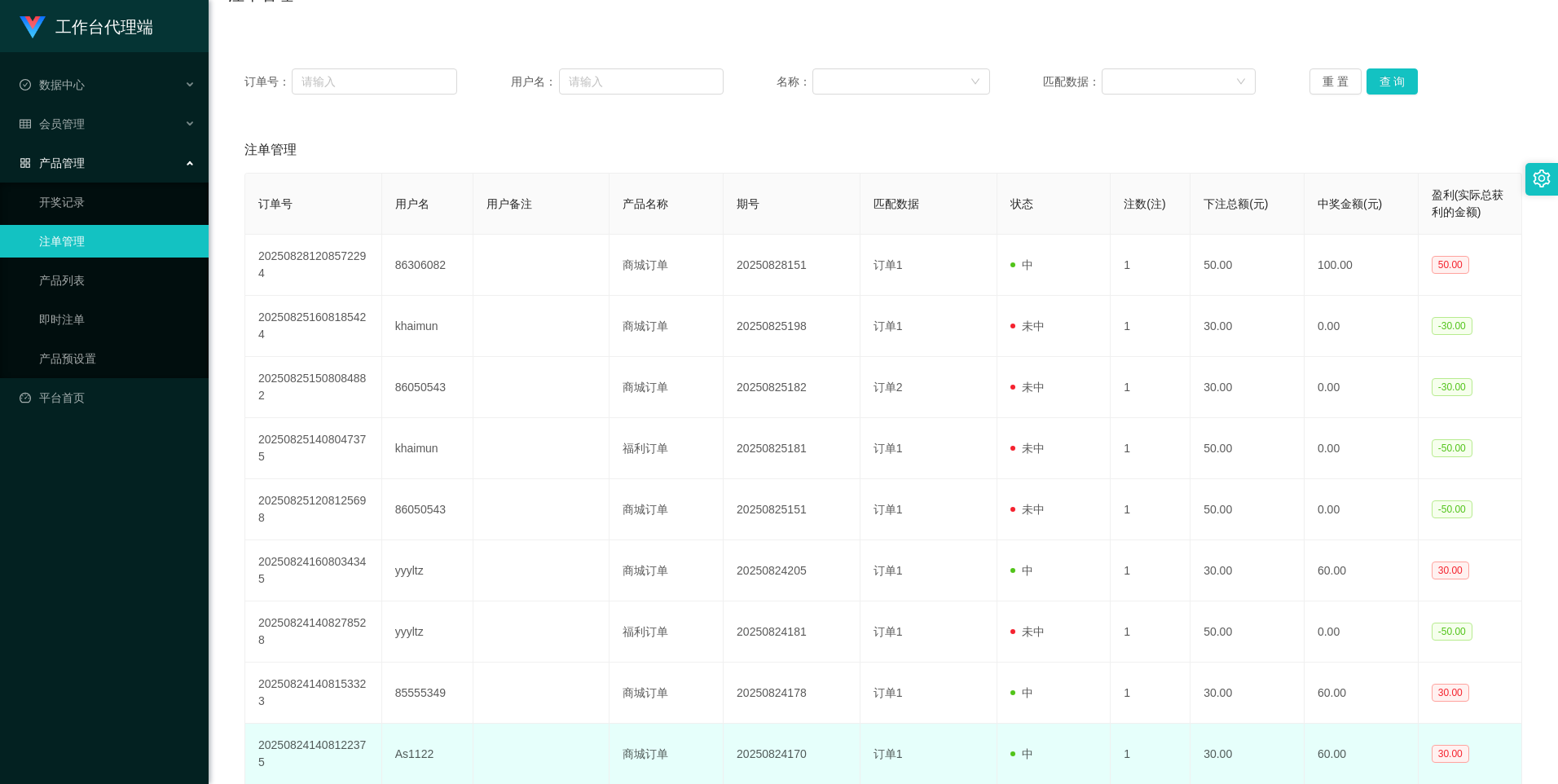
scroll to position [101, 0]
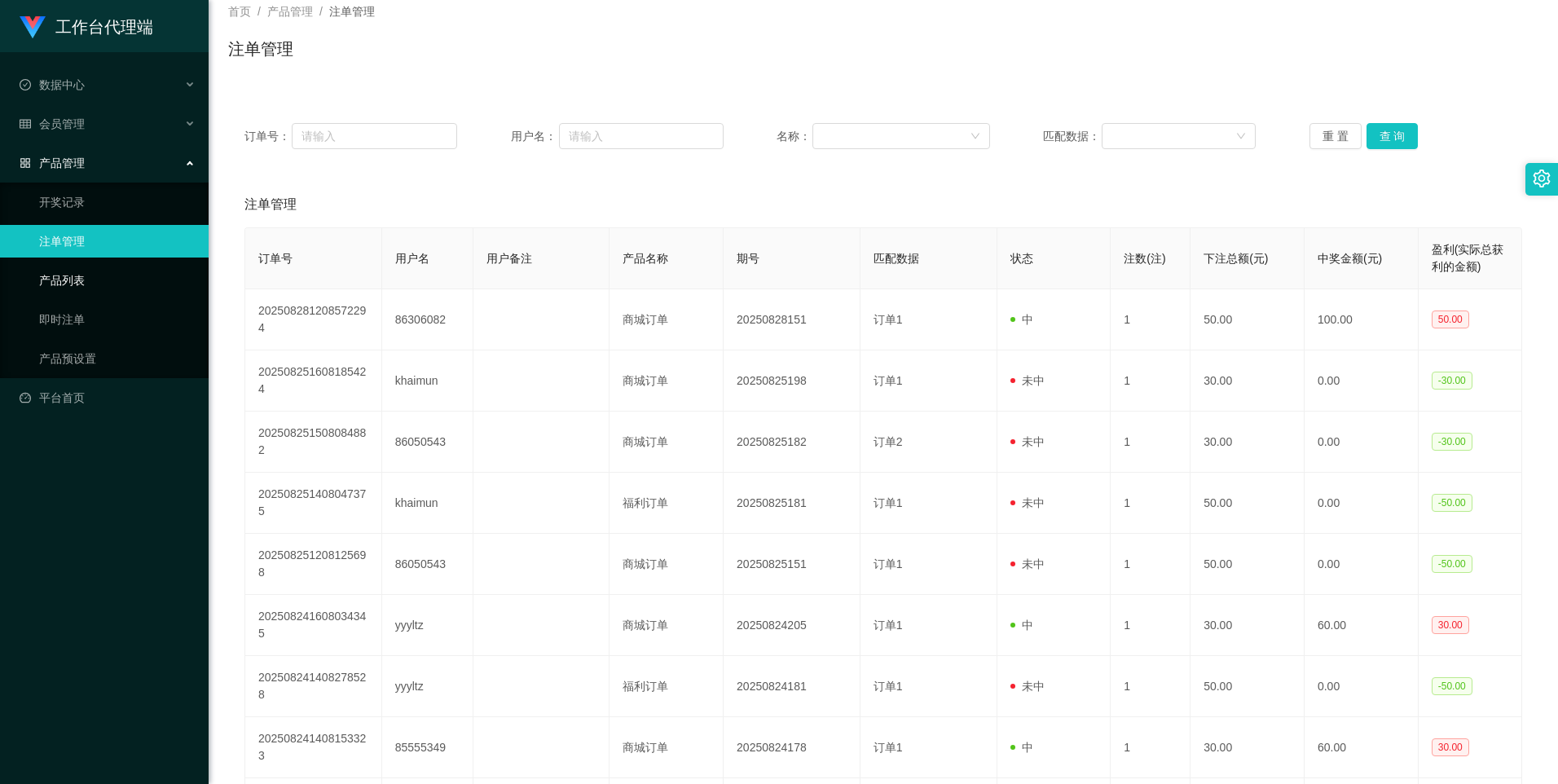
click at [71, 279] on link "产品列表" at bounding box center [117, 279] width 157 height 33
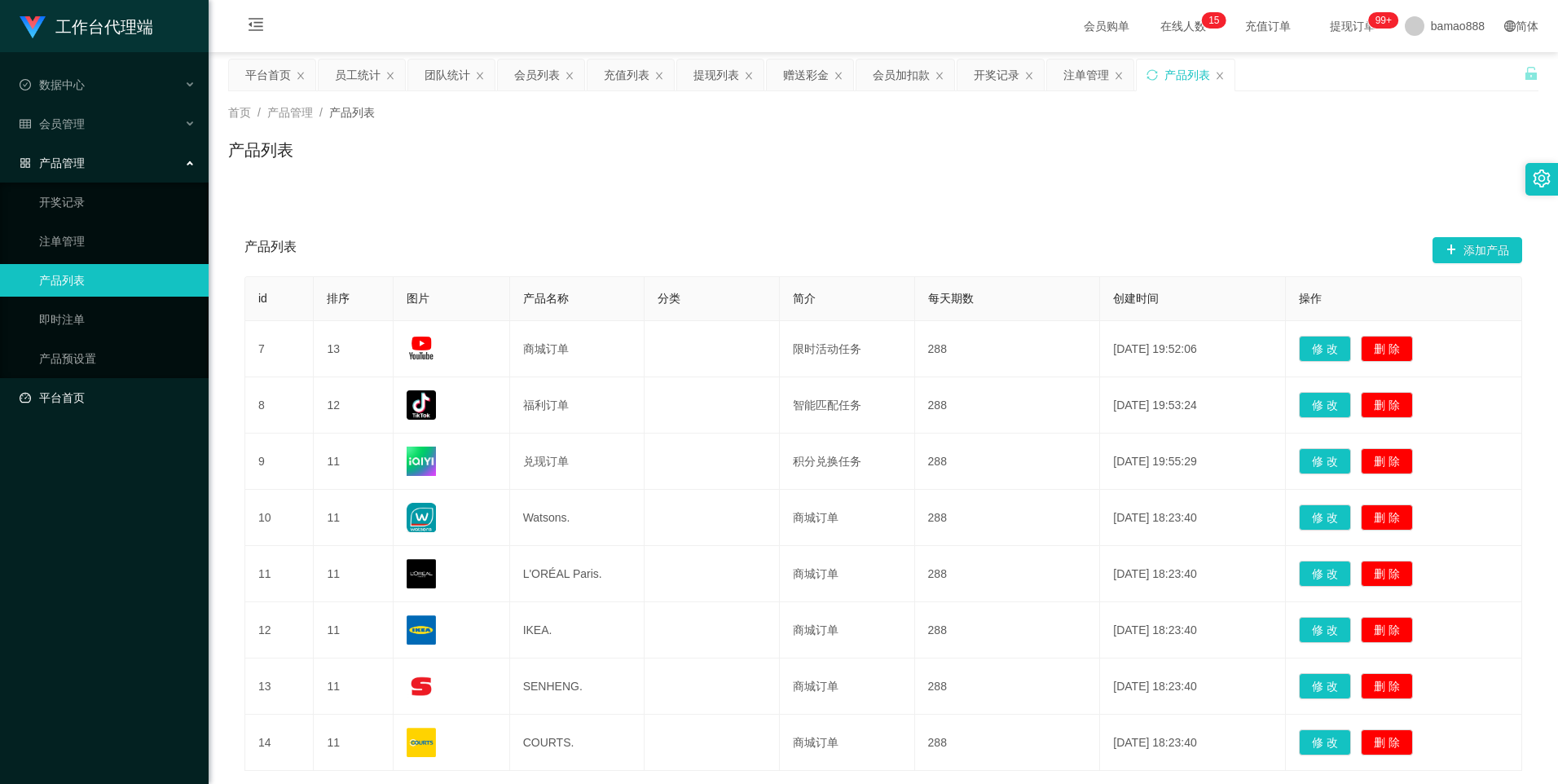
click at [105, 403] on link "平台首页" at bounding box center [107, 397] width 176 height 33
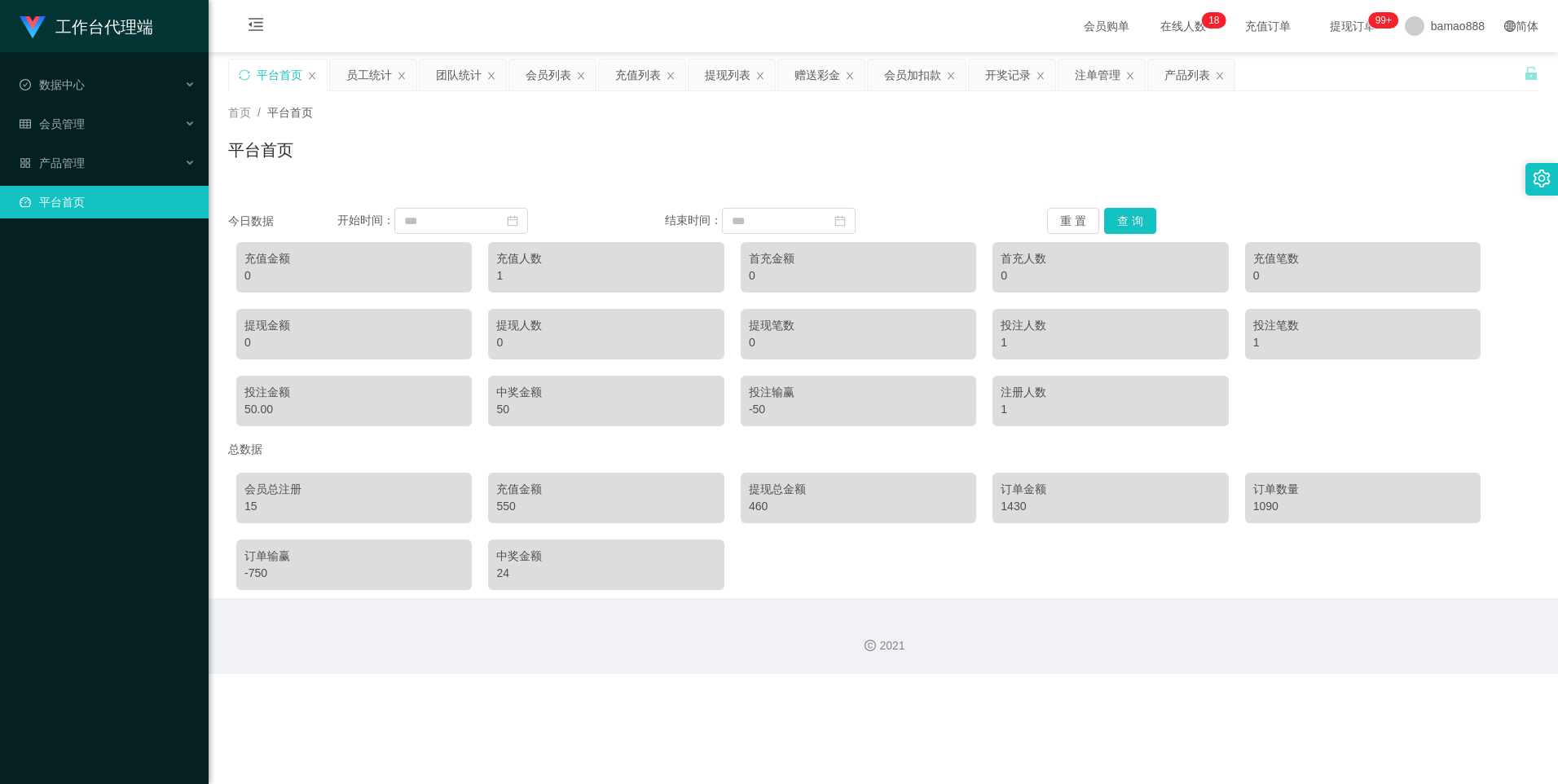
drag, startPoint x: 1222, startPoint y: 73, endPoint x: 1200, endPoint y: 76, distance: 22.2
click at [1024, 73] on icon "图标: close" at bounding box center [1219, 76] width 10 height 10
click at [1024, 76] on icon "图标: close" at bounding box center [1130, 76] width 10 height 10
drag, startPoint x: 1044, startPoint y: 73, endPoint x: 1007, endPoint y: 74, distance: 37.0
click at [1024, 73] on icon "图标: close" at bounding box center [1040, 76] width 10 height 10
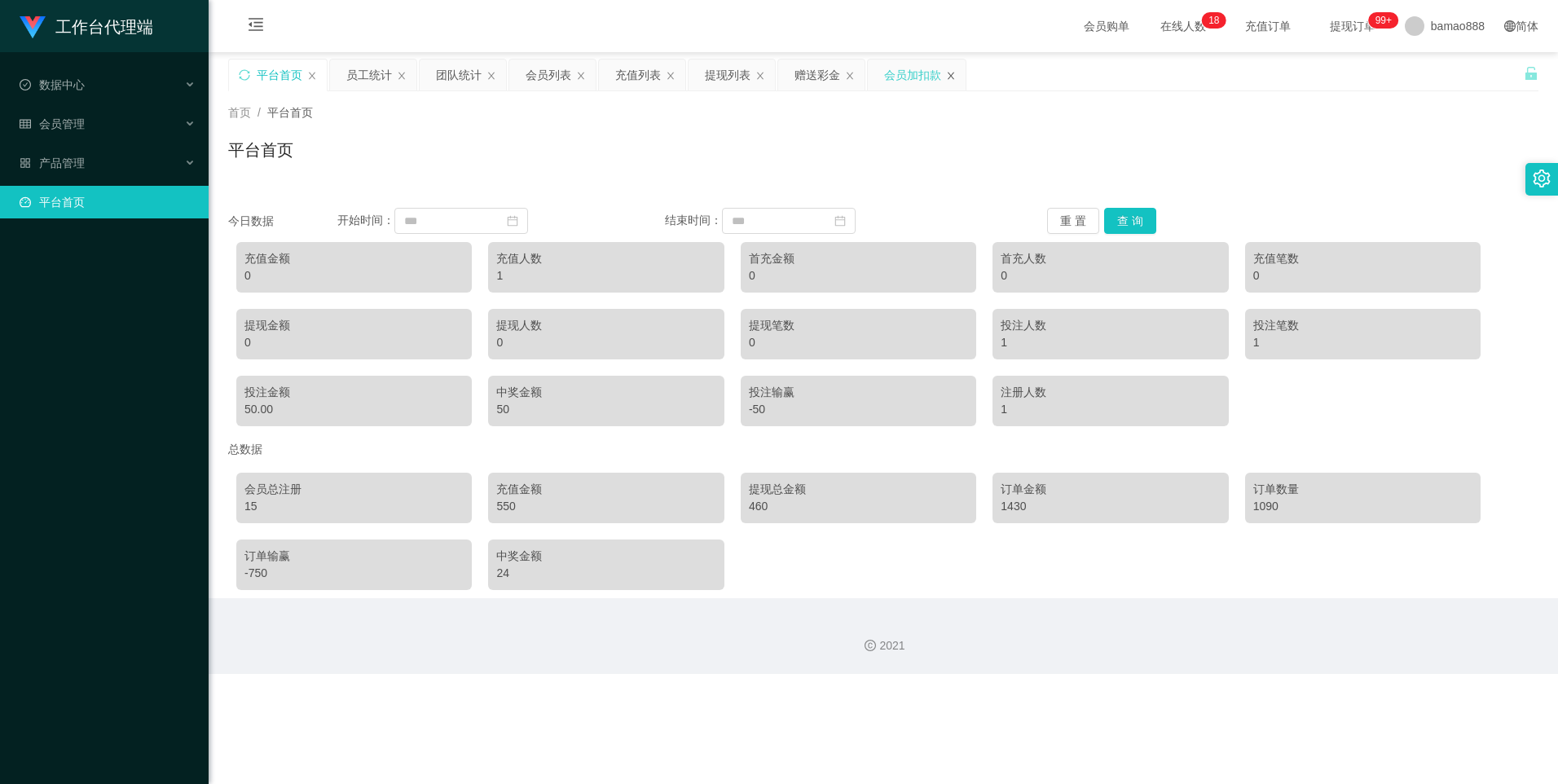
click at [947, 73] on icon "图标: close" at bounding box center [950, 76] width 10 height 10
click at [849, 74] on icon "图标: close" at bounding box center [849, 76] width 6 height 7
click at [757, 71] on icon "图标: close" at bounding box center [760, 76] width 10 height 10
click at [667, 76] on icon "图标: close" at bounding box center [670, 76] width 10 height 10
click at [558, 78] on div "会员列表" at bounding box center [549, 75] width 46 height 31
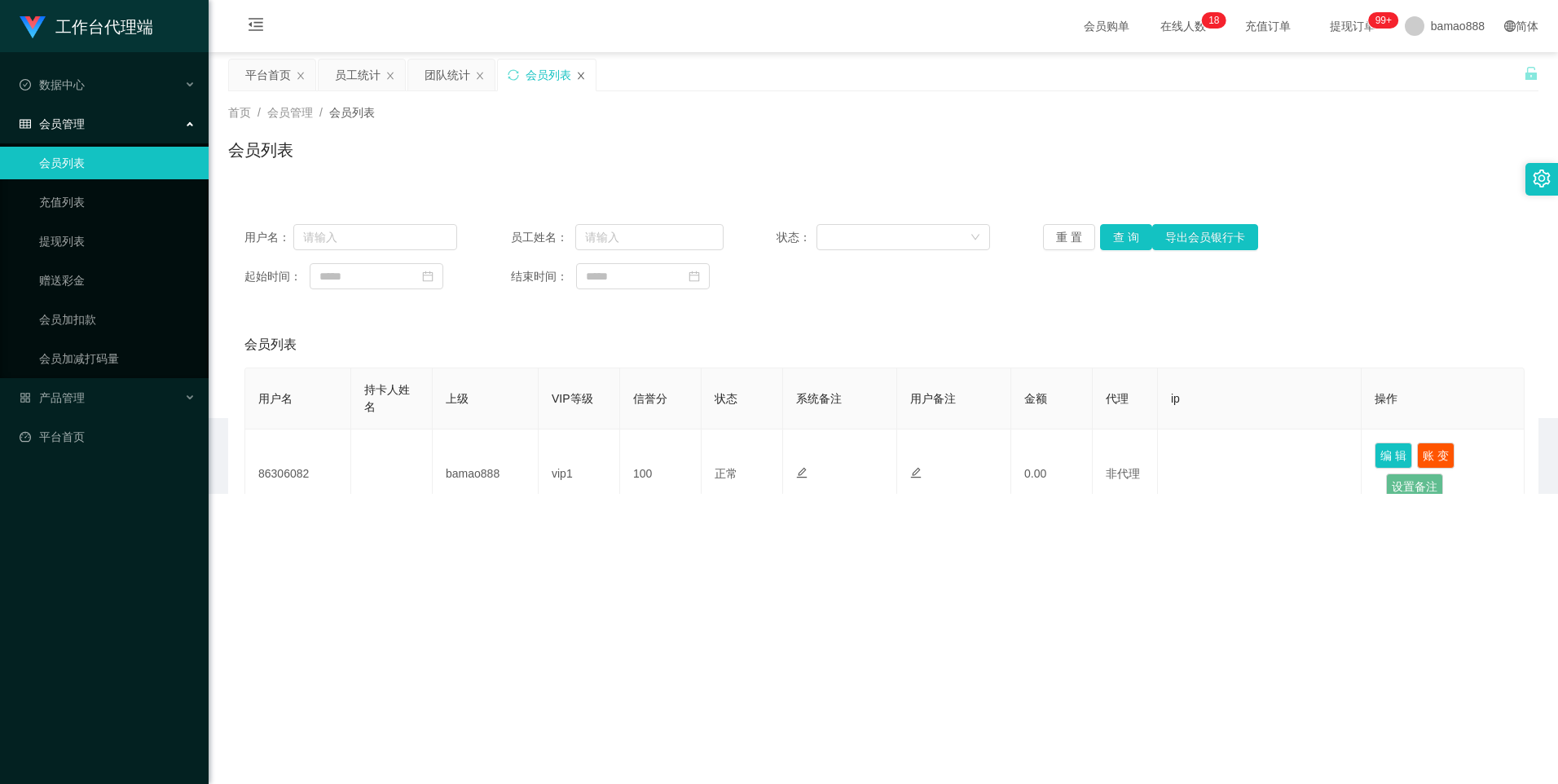
click at [586, 76] on icon "图标: close" at bounding box center [580, 76] width 10 height 10
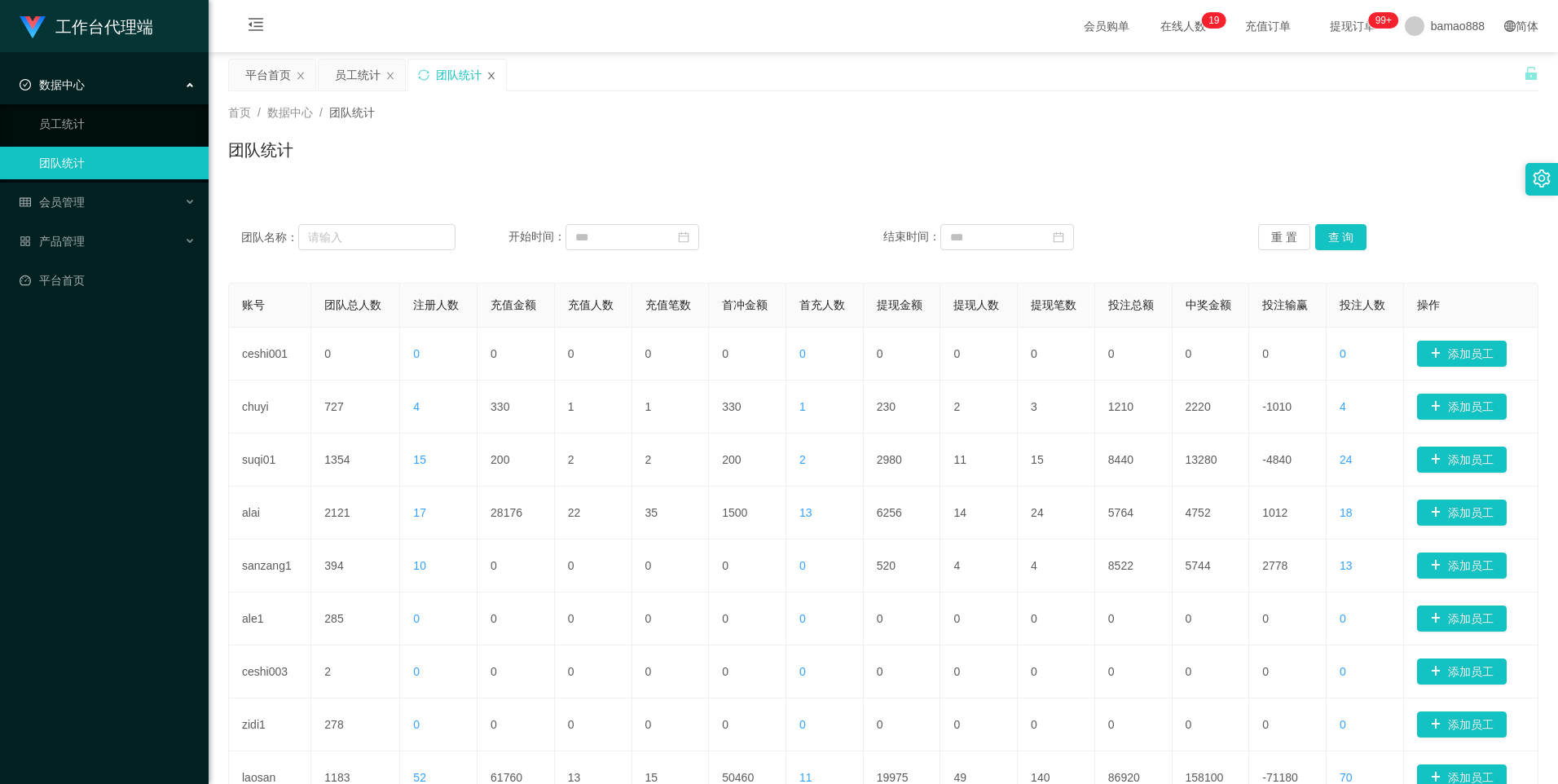
click at [488, 73] on icon "图标: close" at bounding box center [491, 76] width 10 height 10
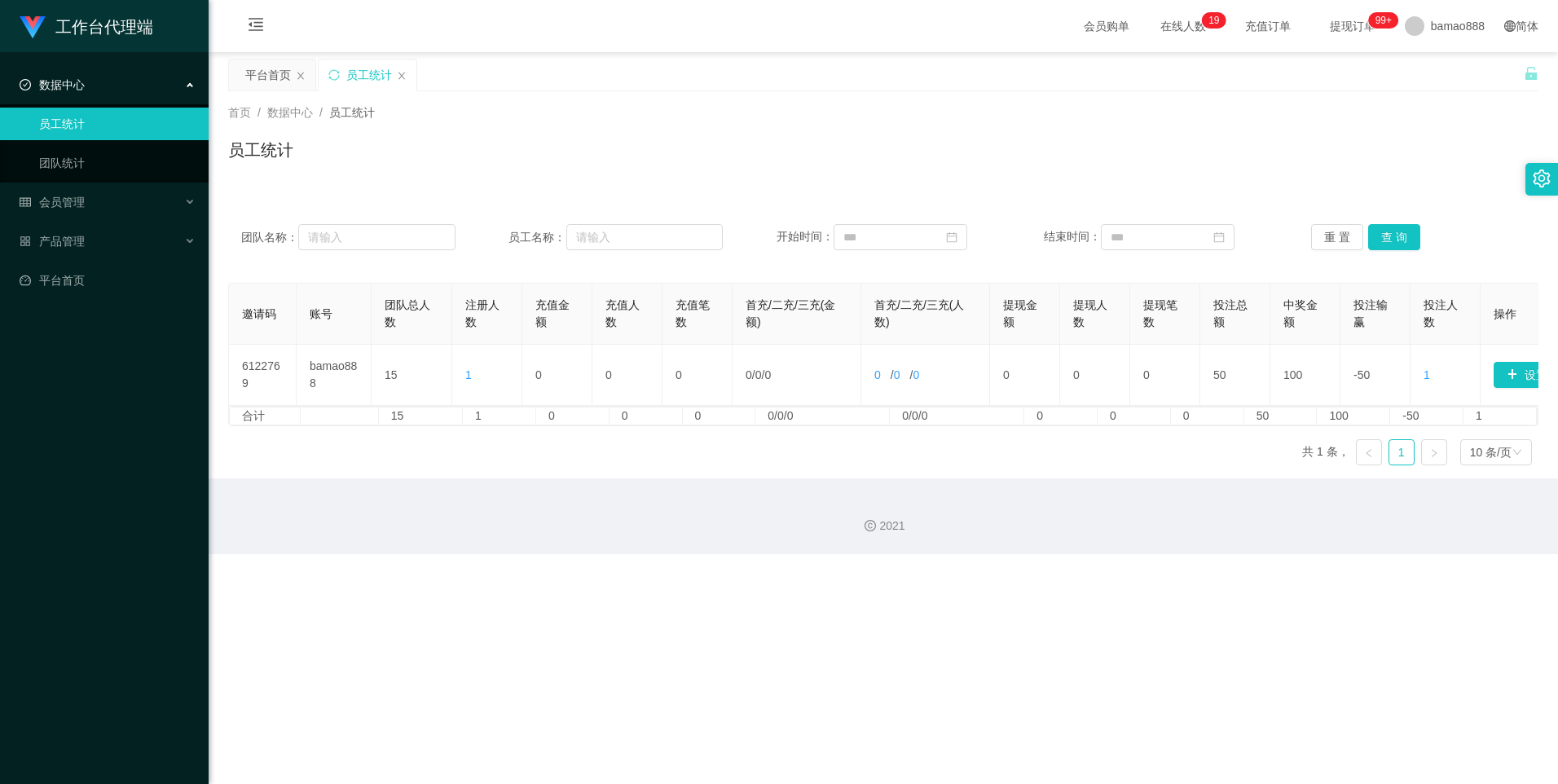
click at [407, 76] on div "员工统计" at bounding box center [367, 75] width 98 height 31
click at [115, 207] on div "会员管理" at bounding box center [104, 201] width 208 height 33
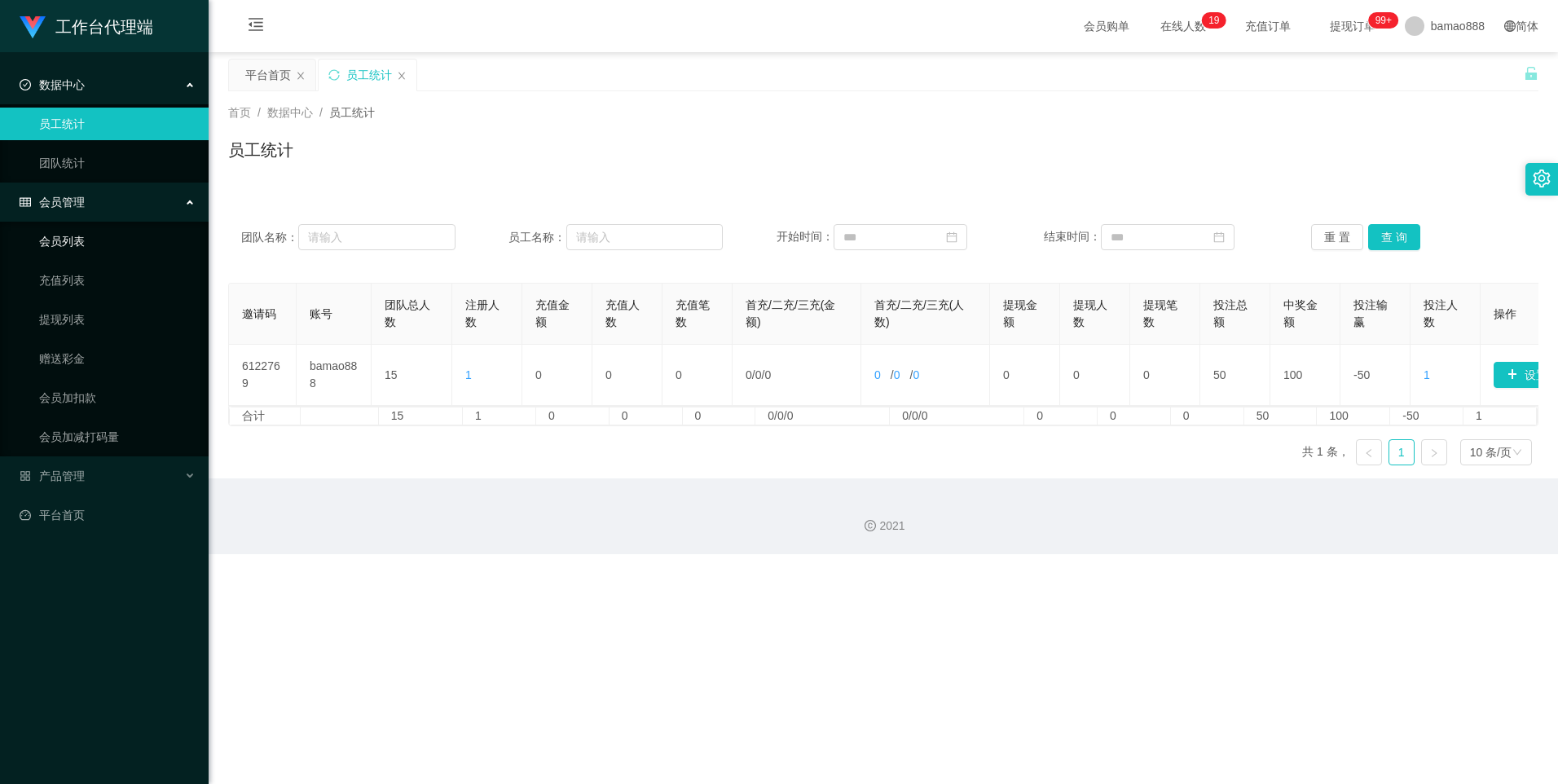
click at [129, 240] on link "会员列表" at bounding box center [117, 241] width 157 height 33
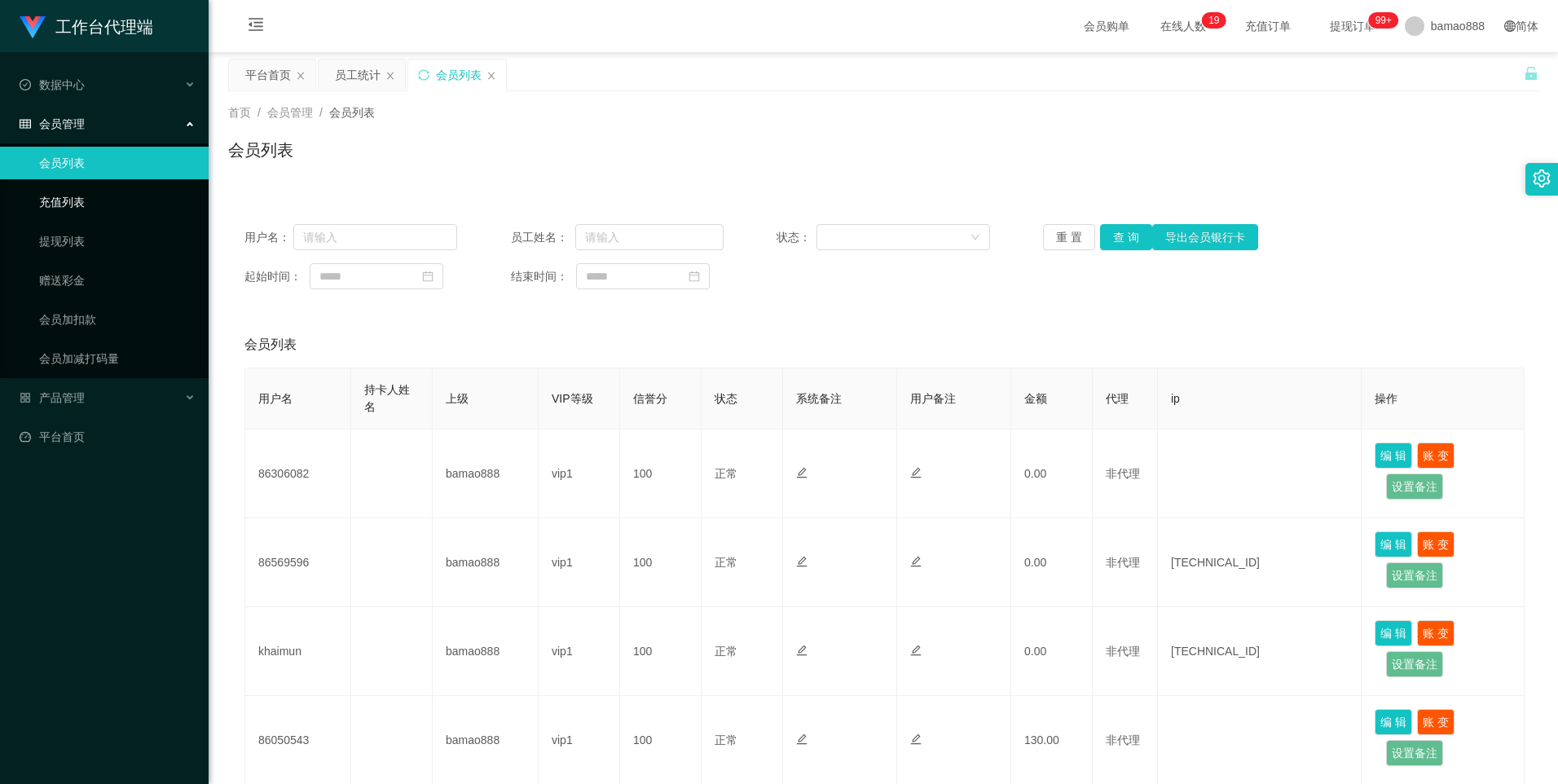
click at [76, 204] on link "充值列表" at bounding box center [117, 201] width 157 height 33
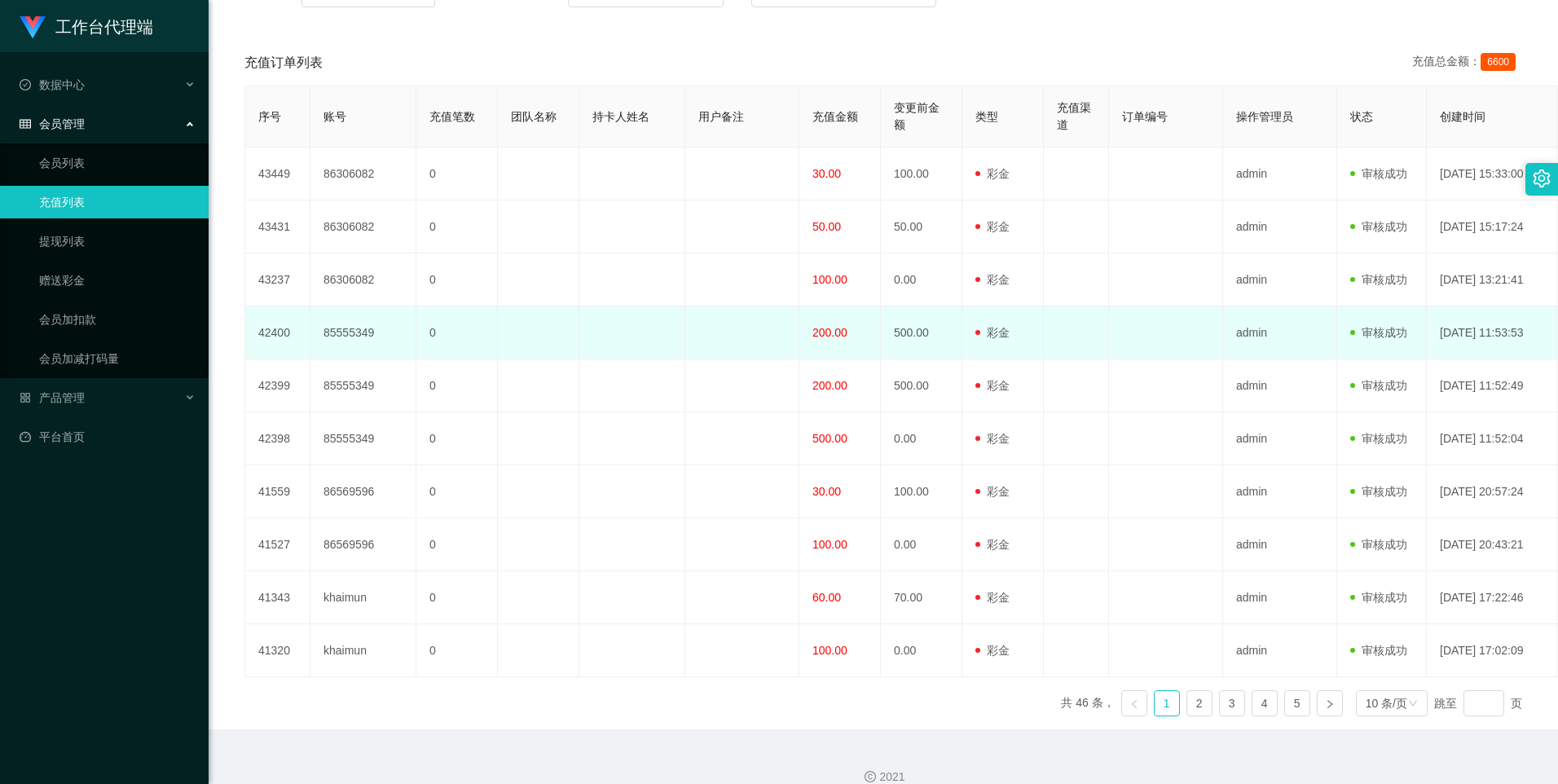
scroll to position [303, 0]
